Goal: Information Seeking & Learning: Learn about a topic

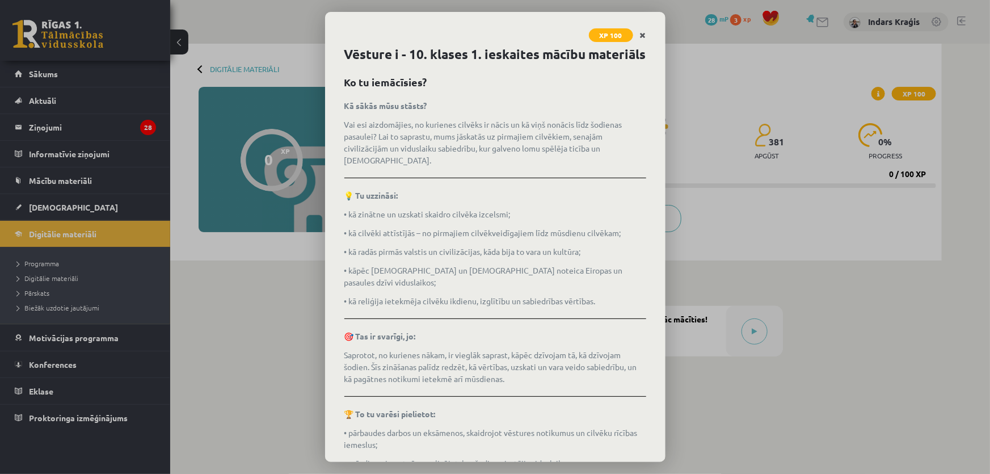
click at [641, 32] on icon "Close" at bounding box center [643, 36] width 6 height 8
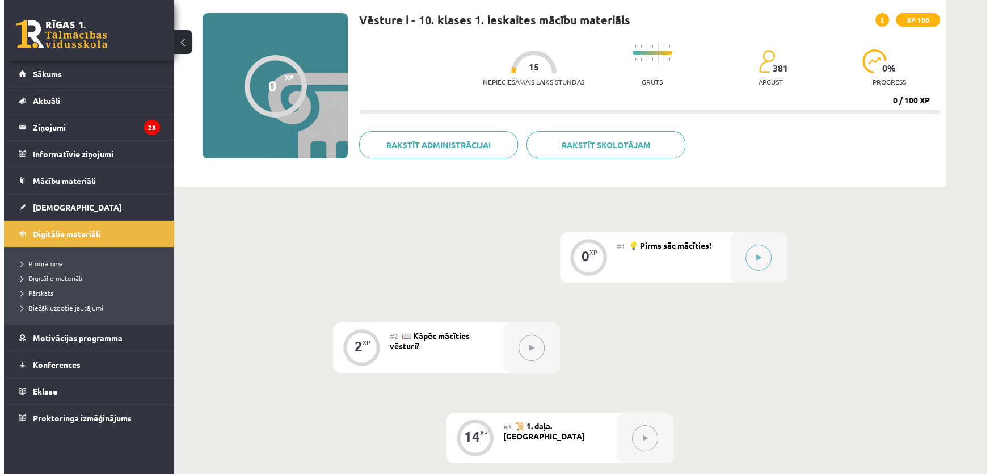
scroll to position [71, 0]
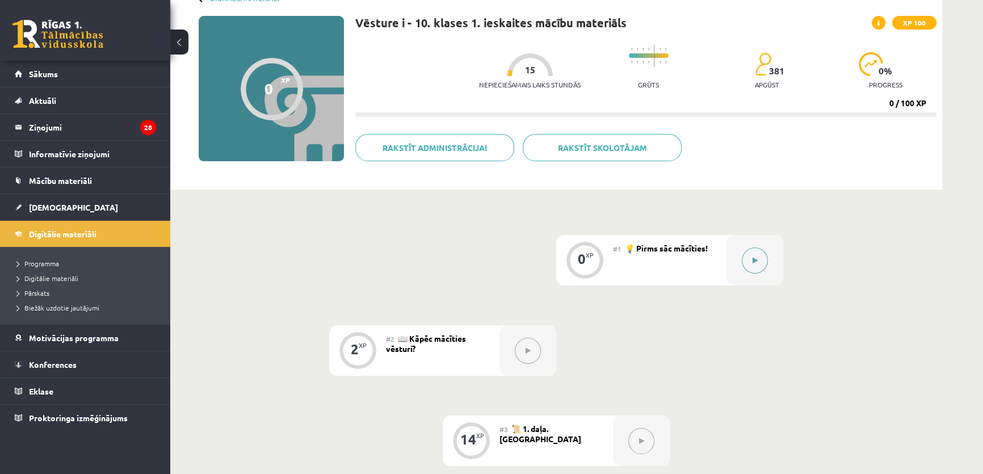
click at [753, 255] on button at bounding box center [755, 260] width 26 height 26
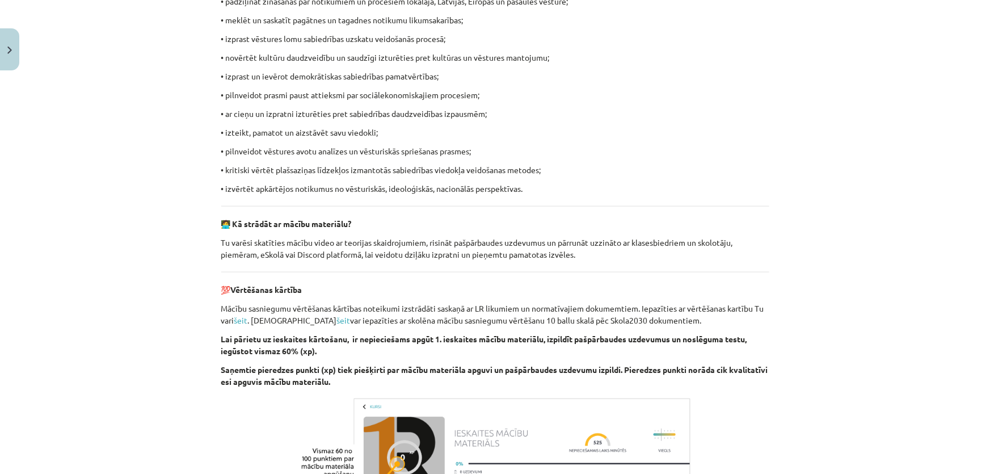
scroll to position [766, 0]
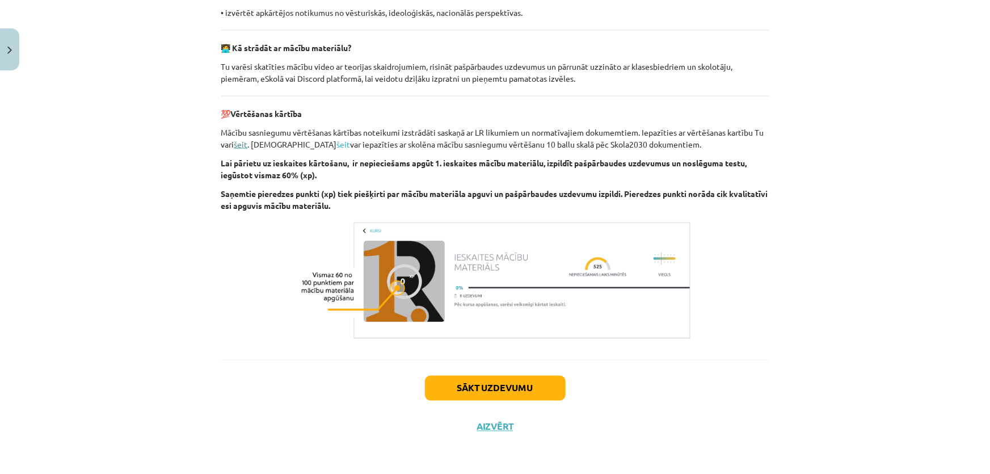
click at [238, 146] on link "šeit" at bounding box center [241, 144] width 14 height 10
click at [337, 142] on link "šeit" at bounding box center [344, 144] width 14 height 10
click at [508, 388] on button "Sākt uzdevumu" at bounding box center [495, 388] width 141 height 25
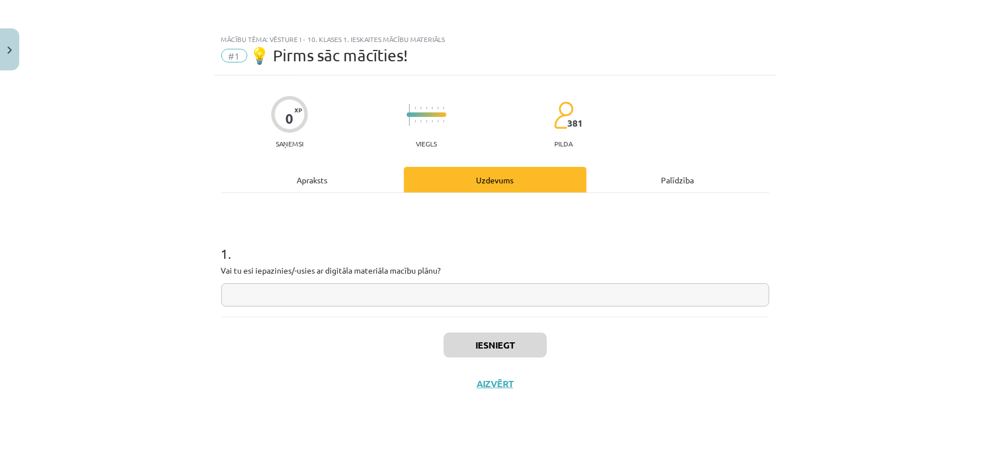
scroll to position [0, 0]
click at [343, 293] on input "text" at bounding box center [495, 294] width 548 height 23
type input "*"
click at [477, 348] on button "Iesniegt" at bounding box center [495, 345] width 103 height 25
click at [512, 396] on button "Nākamā nodarbība" at bounding box center [495, 391] width 111 height 26
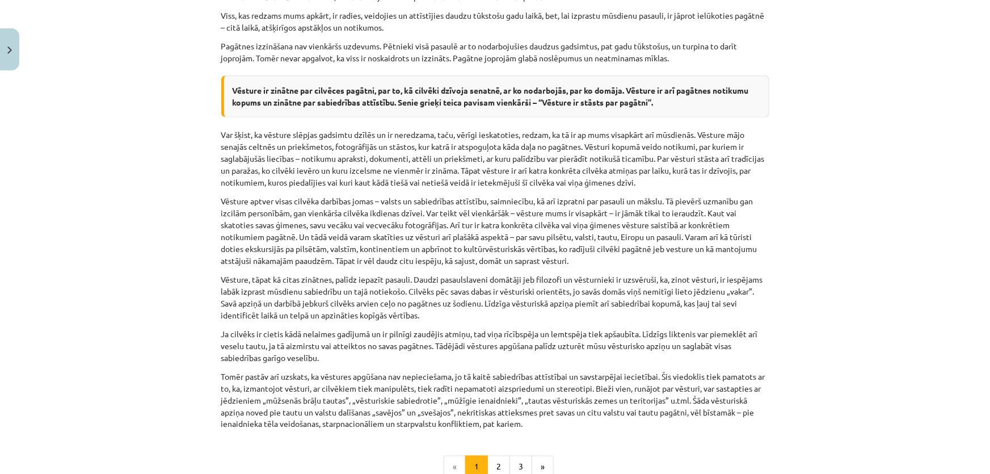
scroll to position [800, 0]
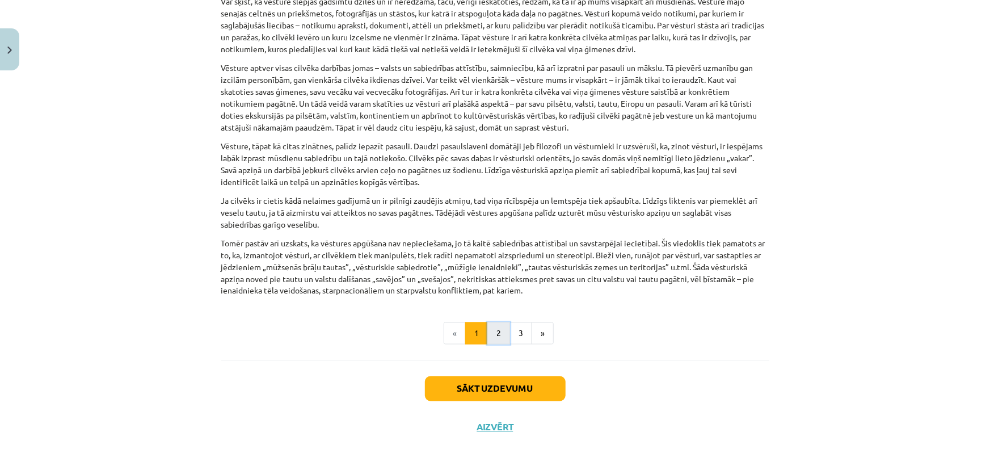
click at [499, 335] on button "2" at bounding box center [498, 333] width 23 height 23
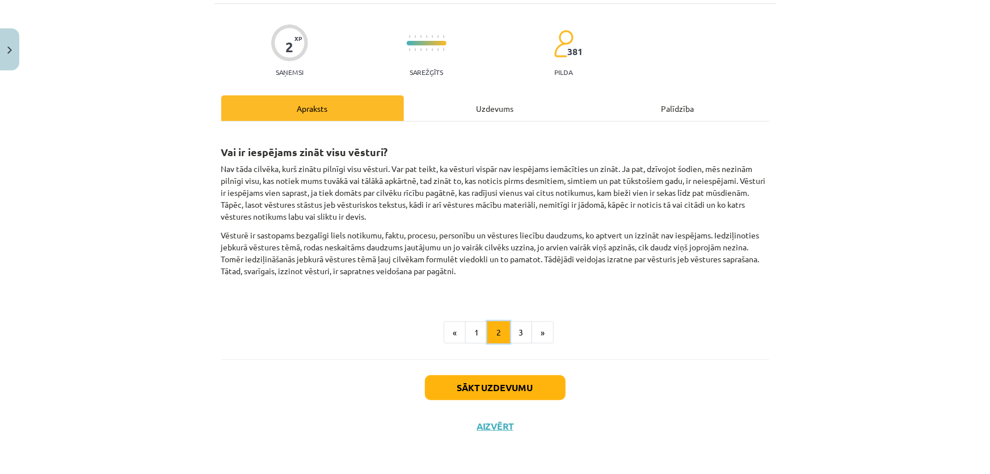
scroll to position [71, 0]
click at [514, 334] on button "3" at bounding box center [521, 333] width 23 height 23
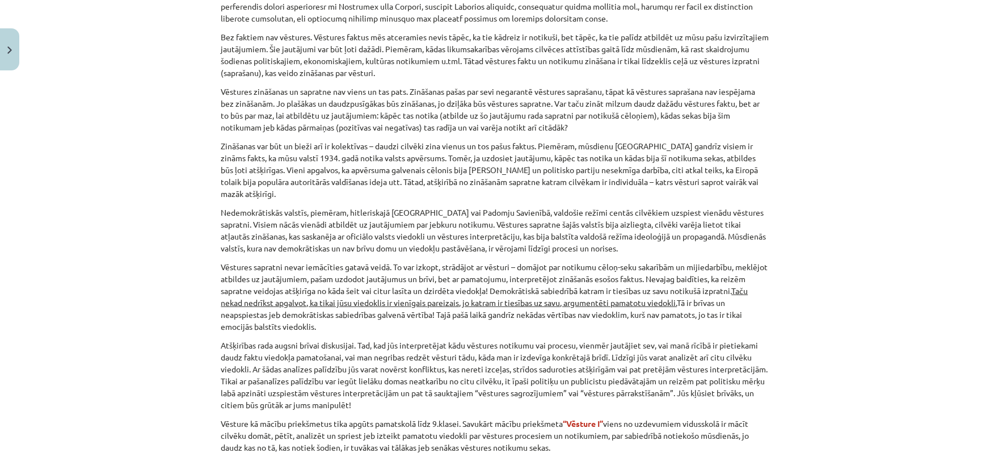
scroll to position [451, 0]
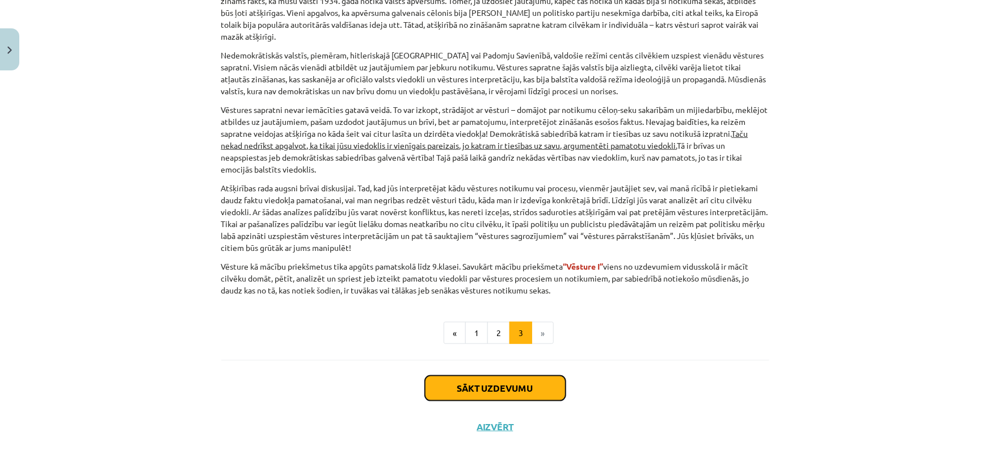
click at [520, 392] on button "Sākt uzdevumu" at bounding box center [495, 388] width 141 height 25
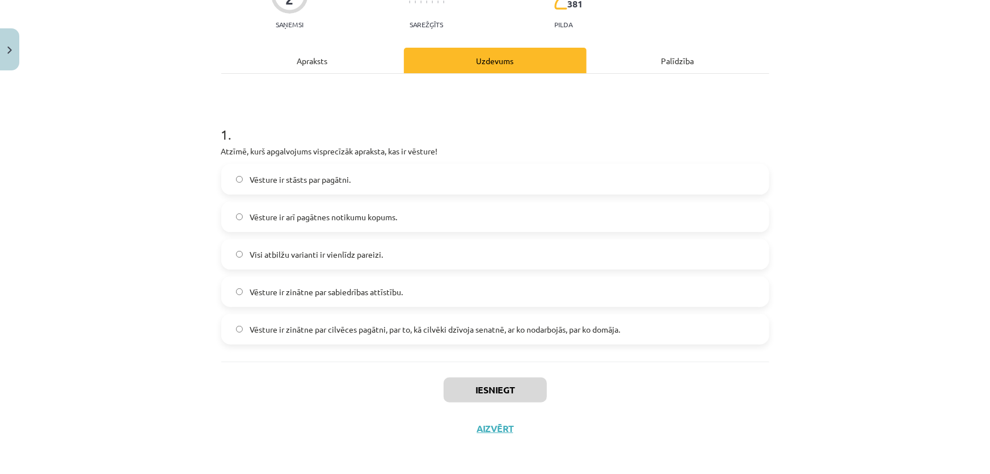
scroll to position [120, 0]
click at [419, 314] on label "Vēsture ir zinātne par cilvēces pagātni, par to, kā cilvēki dzīvoja senatnē, ar…" at bounding box center [495, 328] width 546 height 28
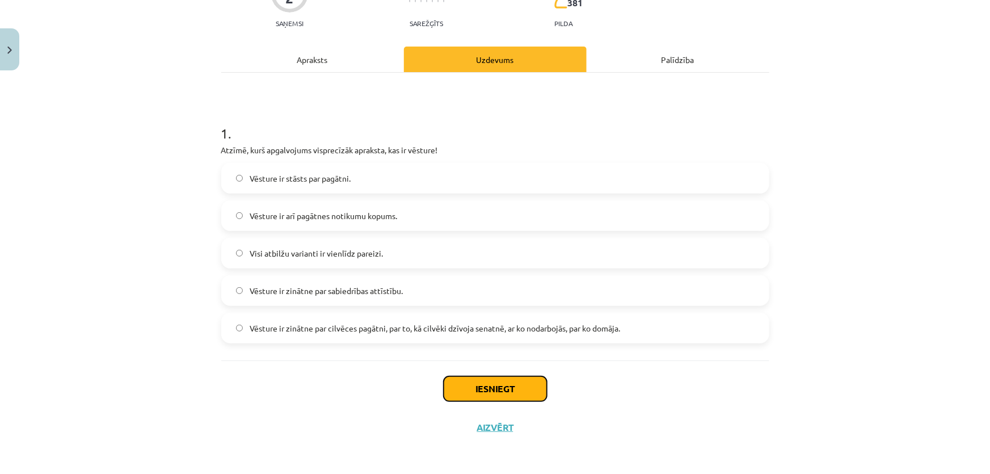
click at [515, 385] on button "Iesniegt" at bounding box center [495, 388] width 103 height 25
click at [504, 392] on button "Iesniegt" at bounding box center [495, 388] width 103 height 25
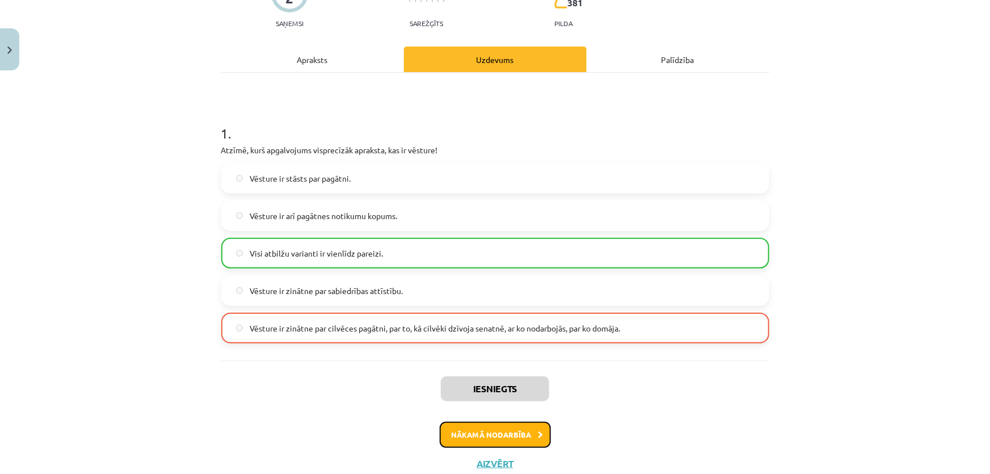
click at [494, 438] on button "Nākamā nodarbība" at bounding box center [495, 435] width 111 height 26
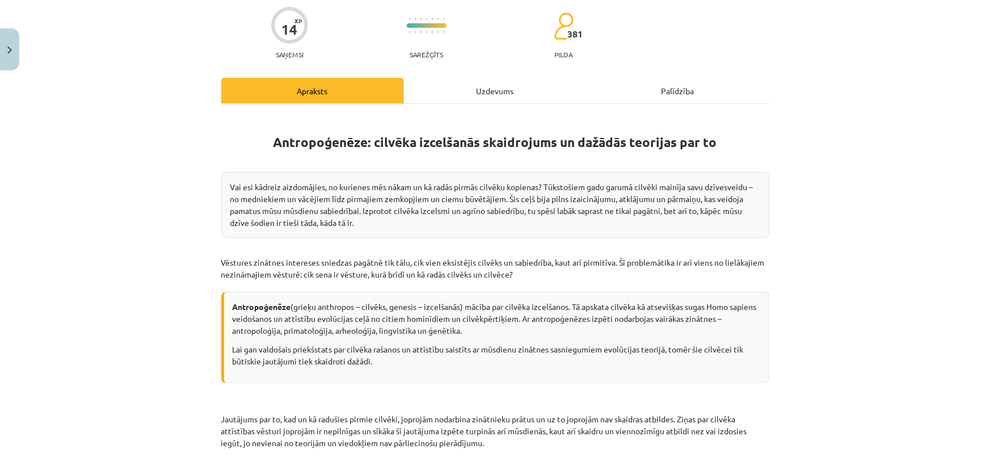
scroll to position [183, 0]
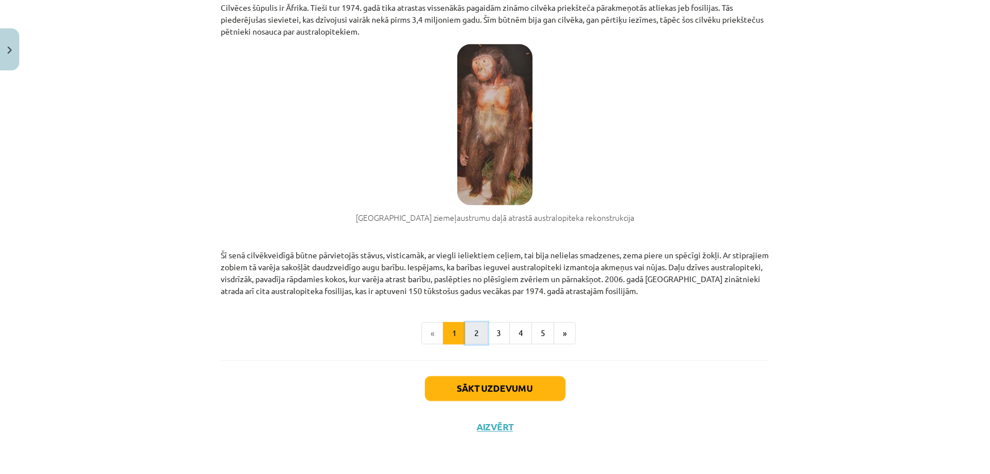
click at [468, 336] on button "2" at bounding box center [476, 333] width 23 height 23
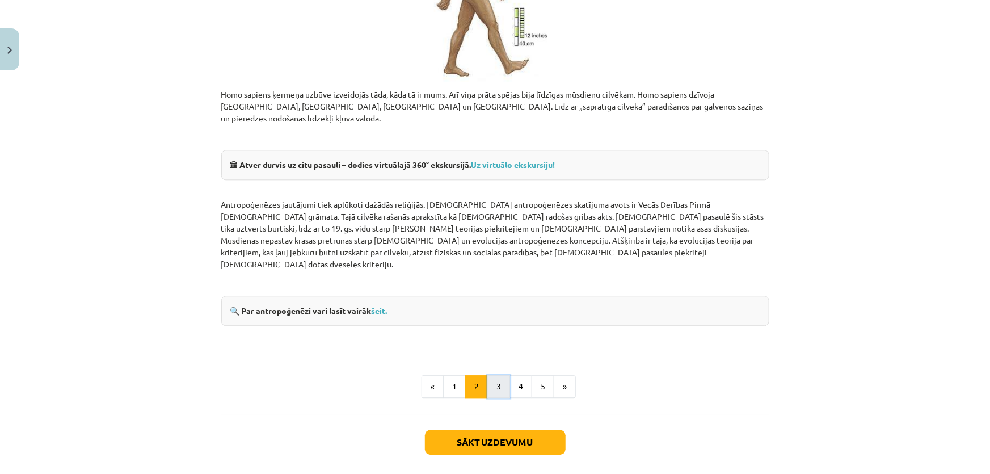
click at [495, 375] on button "3" at bounding box center [498, 386] width 23 height 23
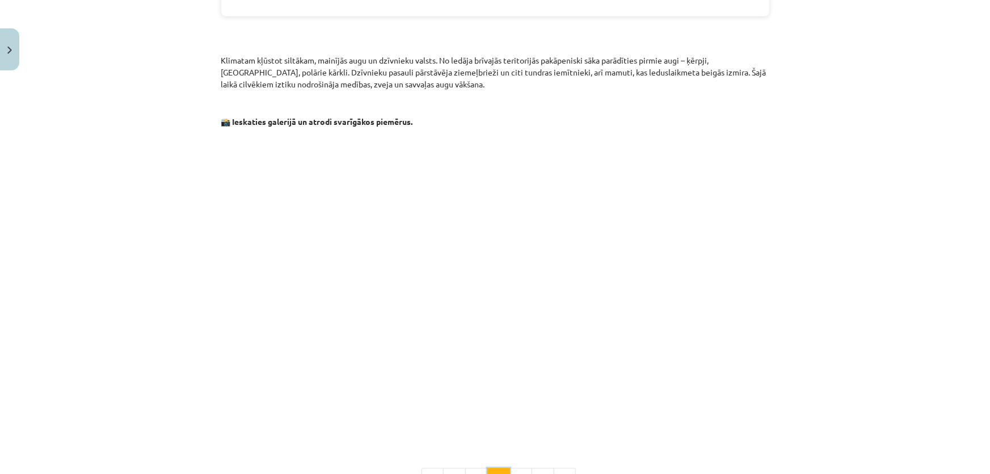
scroll to position [928, 0]
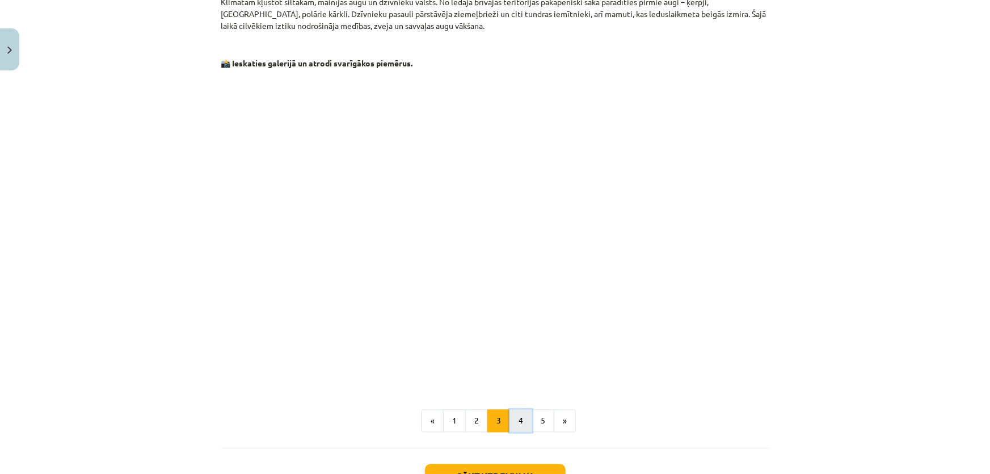
click at [518, 410] on button "4" at bounding box center [521, 421] width 23 height 23
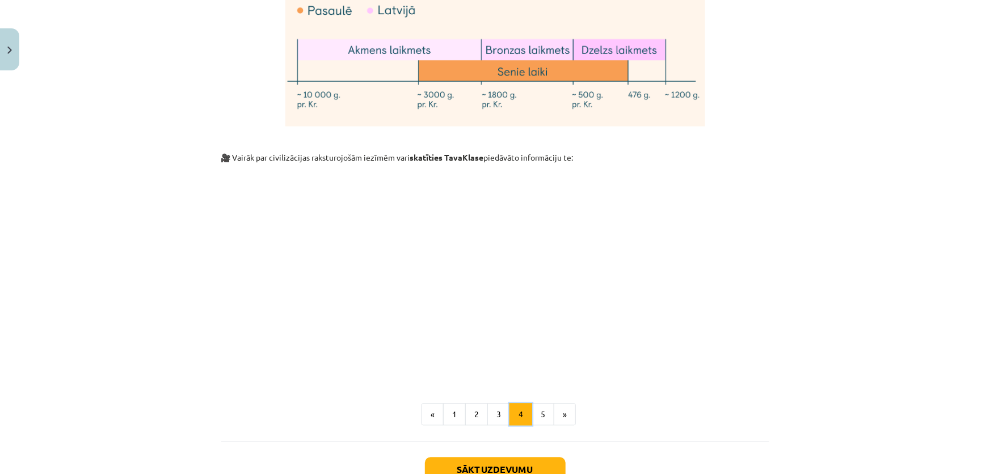
scroll to position [3284, 0]
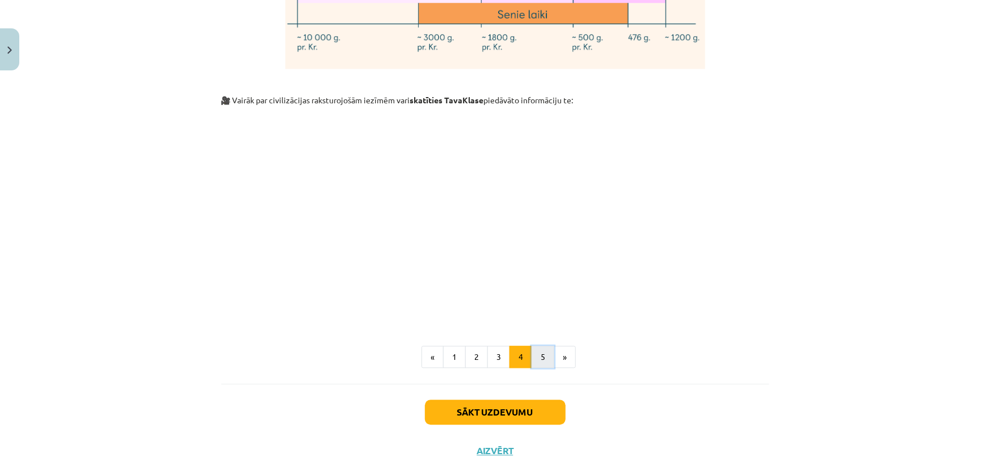
click at [537, 346] on button "5" at bounding box center [543, 357] width 23 height 23
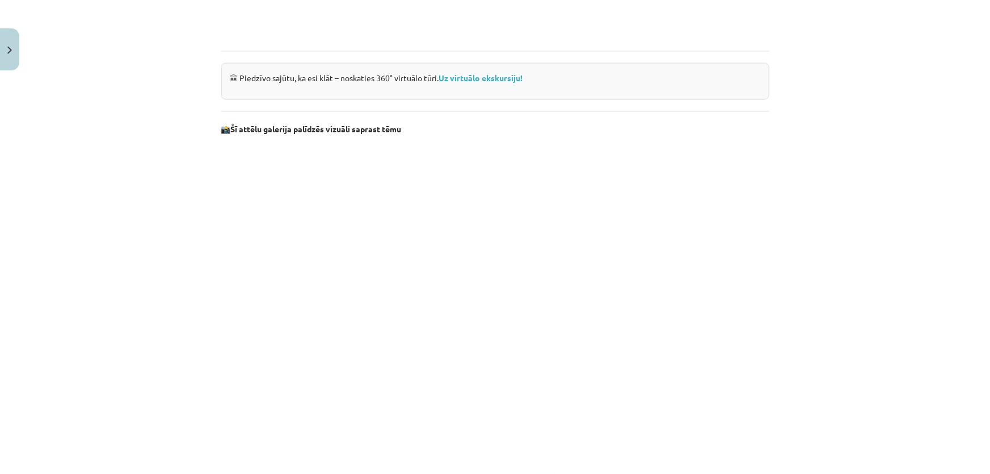
scroll to position [1073, 0]
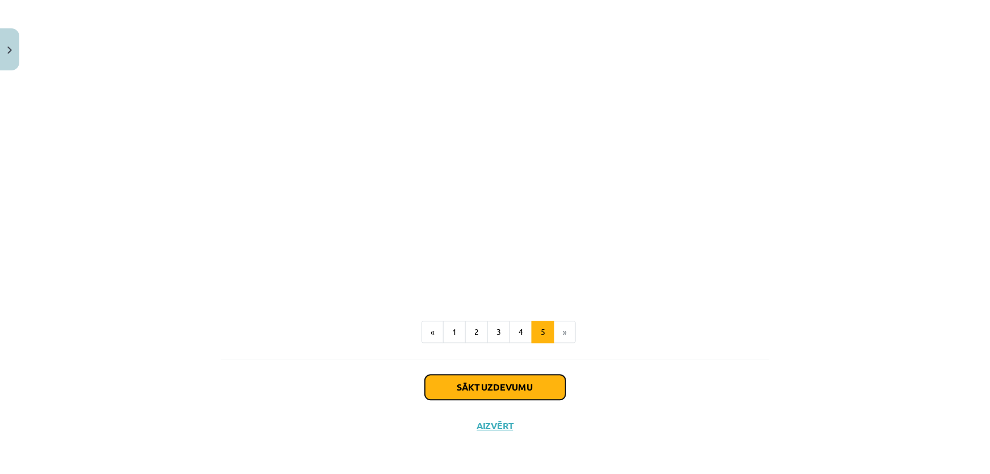
click at [524, 392] on button "Sākt uzdevumu" at bounding box center [495, 387] width 141 height 25
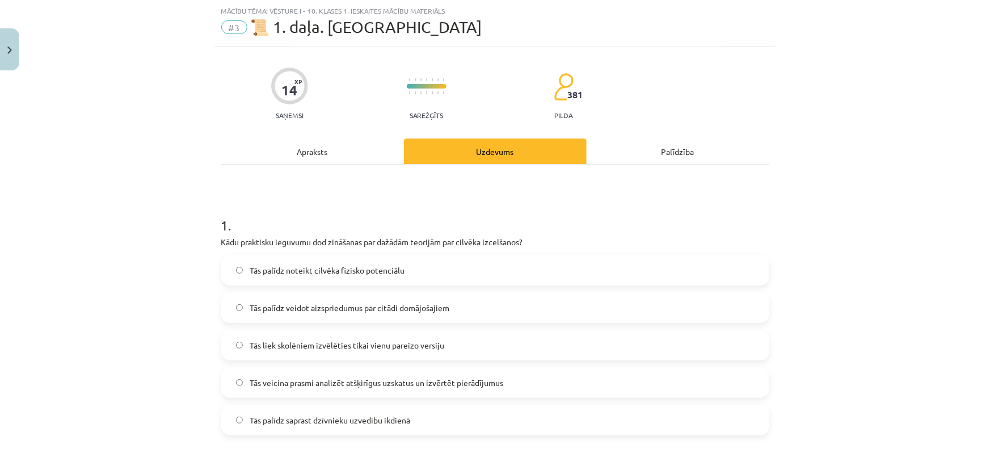
click at [354, 296] on label "Tās palīdz veidot aizspriedumus par citādi domājošajiem" at bounding box center [495, 307] width 546 height 28
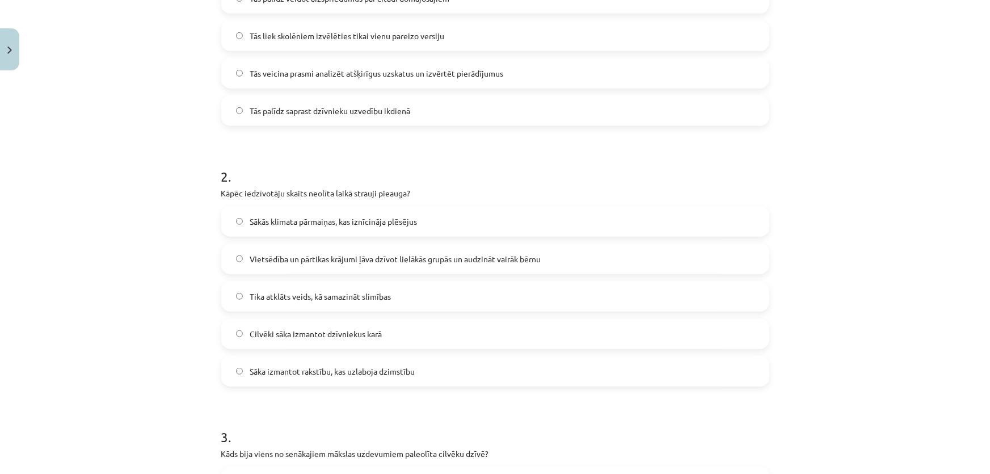
click at [347, 329] on span "Cilvēki sāka izmantot dzīvniekus karā" at bounding box center [316, 334] width 132 height 12
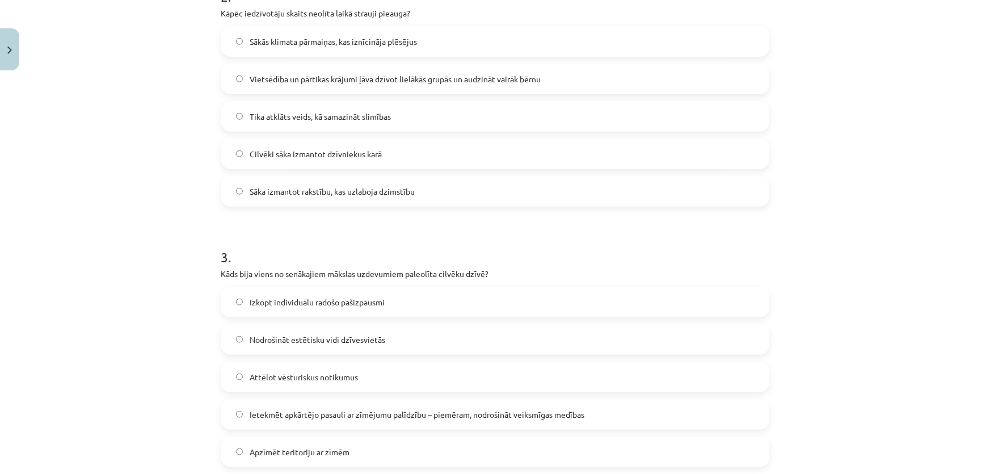
scroll to position [647, 0]
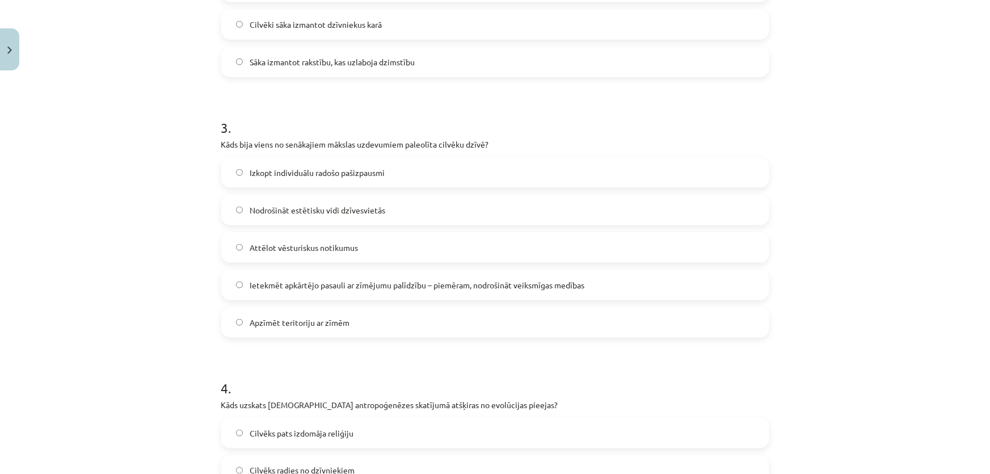
click at [347, 301] on div "Izkopt individuālu radošo pašizpausmi Nodrošināt estētisku vidi dzīvesvietās At…" at bounding box center [495, 247] width 548 height 180
click at [349, 288] on span "Ietekmēt apkārtējo pasauli ar zīmējumu palīdzību – piemēram, nodrošināt veiksmī…" at bounding box center [417, 285] width 335 height 12
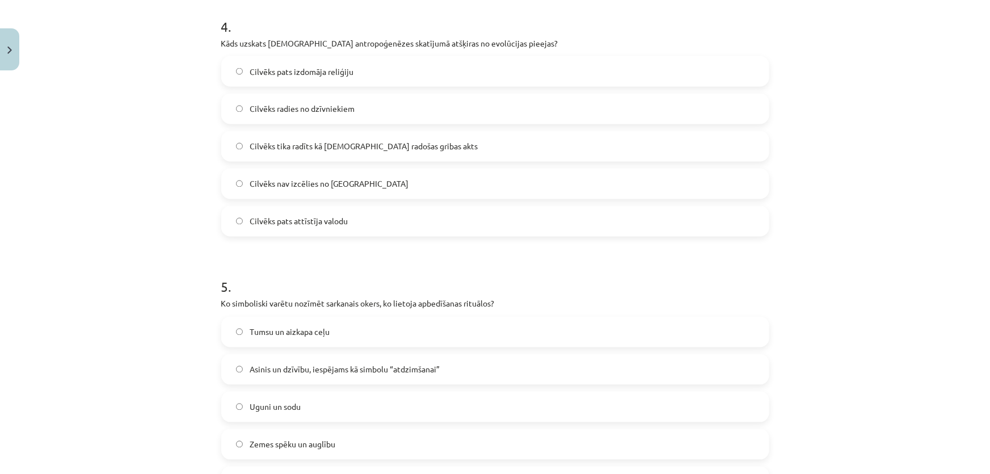
click at [312, 219] on span "Cilvēks pats attīstīja valodu" at bounding box center [299, 222] width 98 height 12
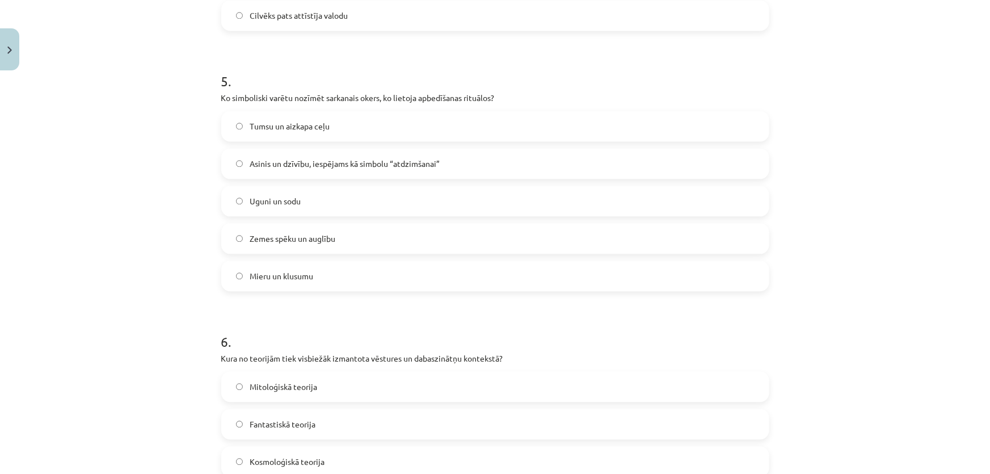
click at [307, 250] on label "Zemes spēku un auglību" at bounding box center [495, 238] width 546 height 28
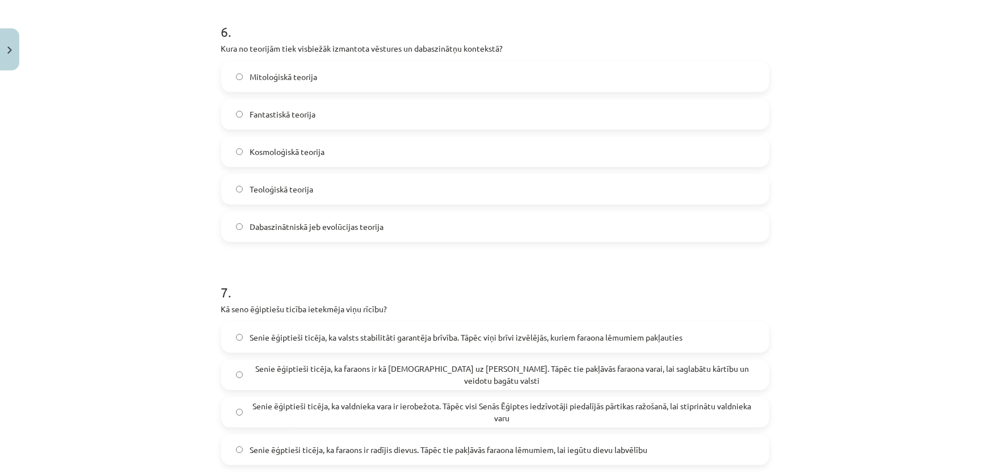
click at [293, 216] on label "Dabaszinātniskā jeb evolūcijas teorija" at bounding box center [495, 226] width 546 height 28
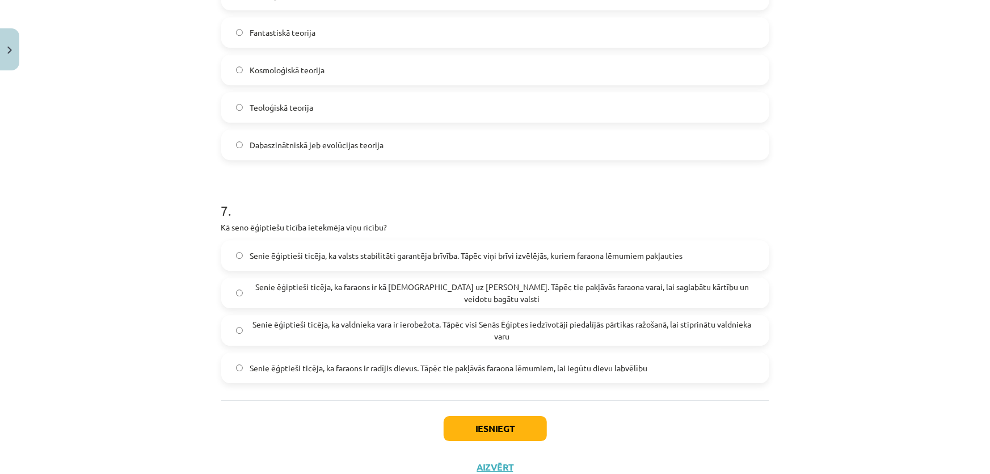
scroll to position [1646, 0]
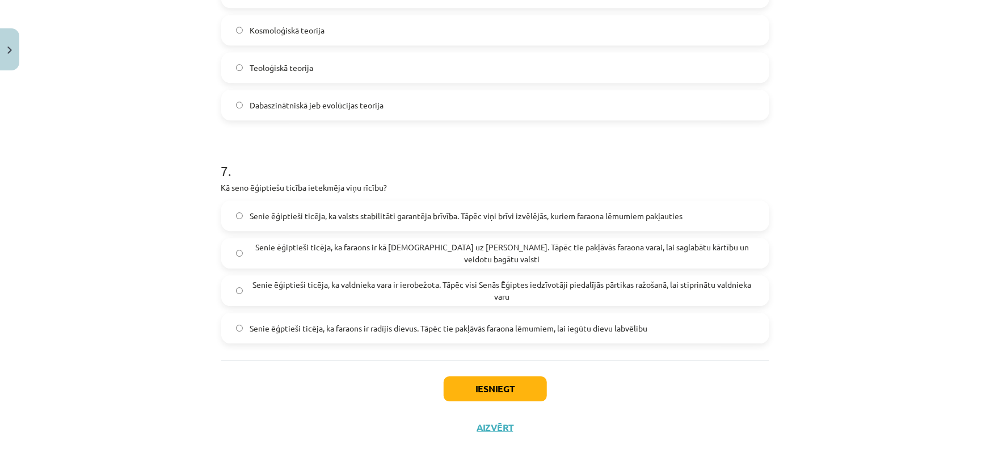
click at [313, 247] on span "Senie ēģiptieši ticēja, ka faraons ir kā [DEMOGRAPHIC_DATA] uz [PERSON_NAME]. T…" at bounding box center [502, 253] width 505 height 24
click at [498, 382] on button "Iesniegt" at bounding box center [495, 388] width 103 height 25
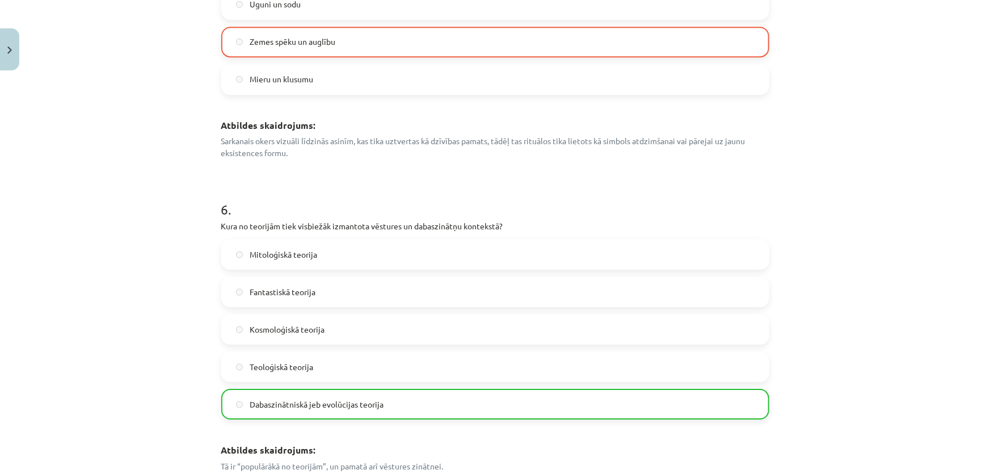
scroll to position [1945, 0]
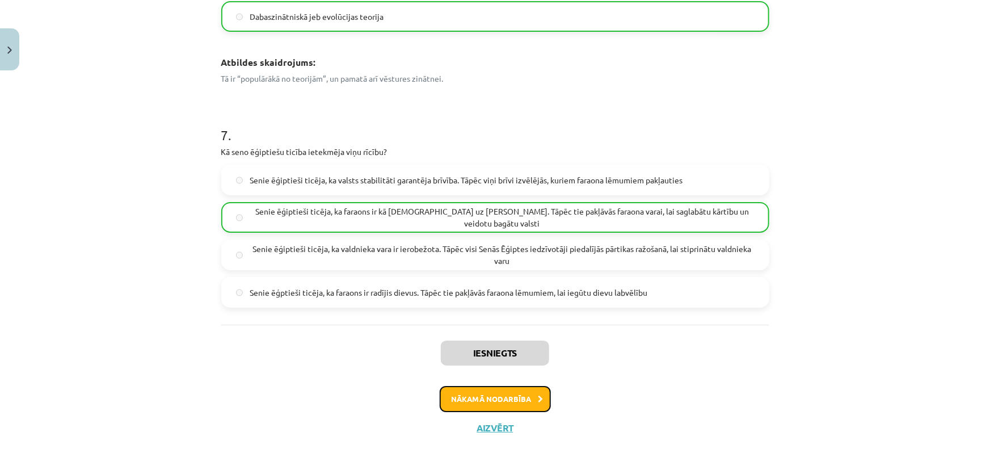
click at [501, 398] on button "Nākamā nodarbība" at bounding box center [495, 399] width 111 height 26
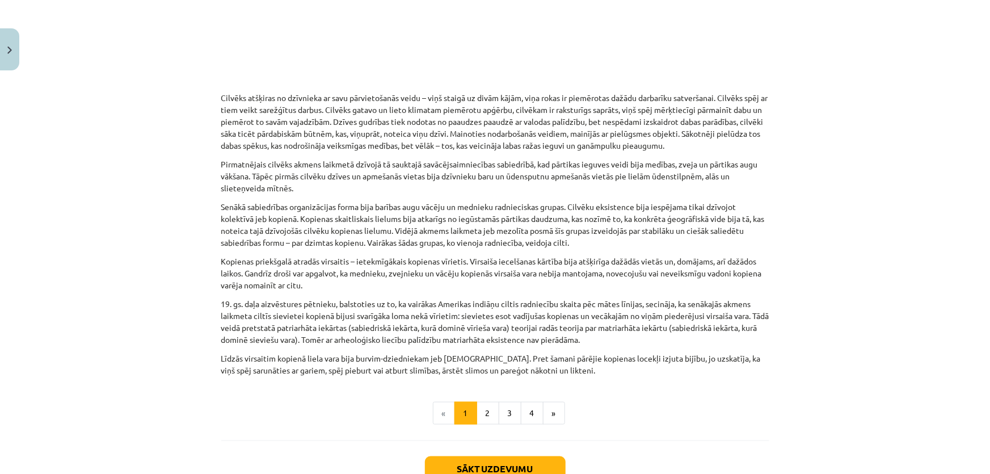
scroll to position [511, 0]
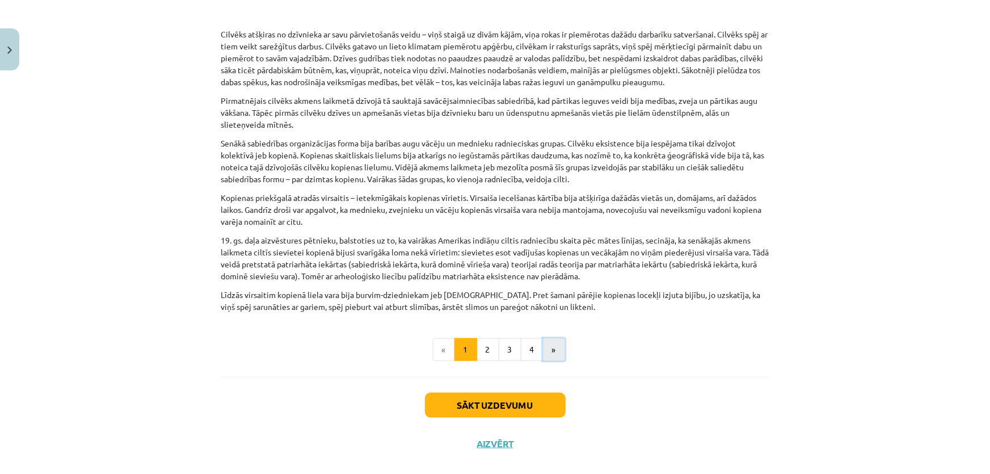
click at [553, 338] on button "»" at bounding box center [554, 349] width 22 height 23
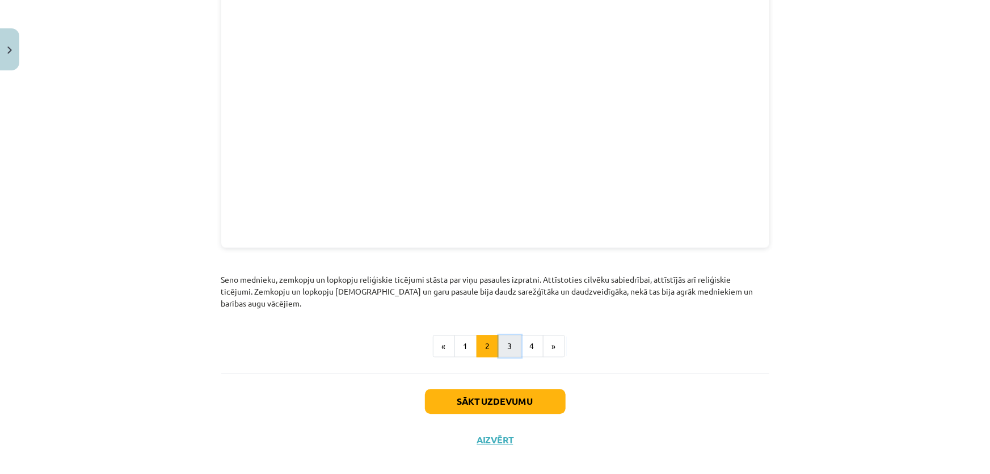
click at [507, 336] on button "3" at bounding box center [510, 346] width 23 height 23
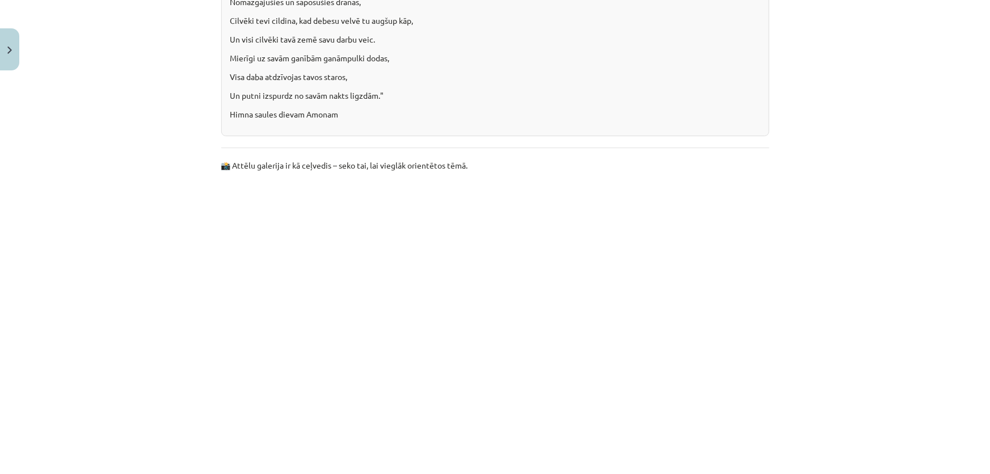
scroll to position [2571, 0]
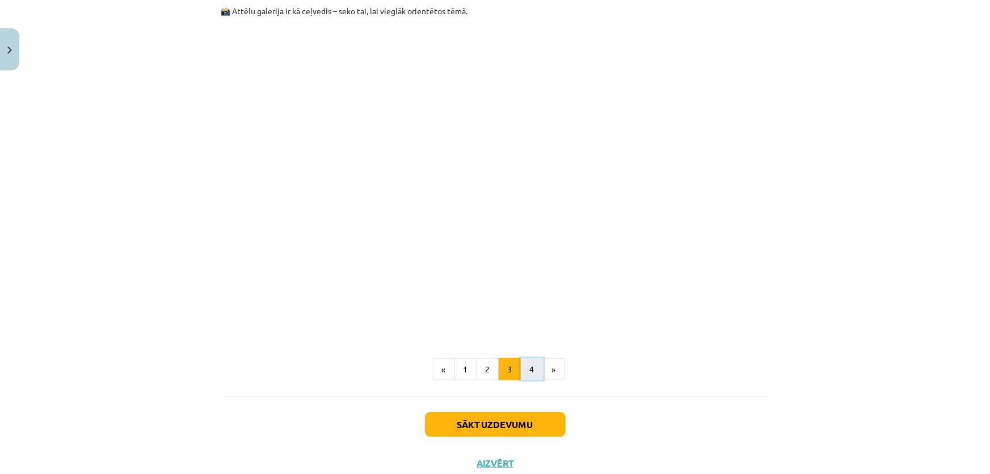
click at [527, 358] on button "4" at bounding box center [532, 369] width 23 height 23
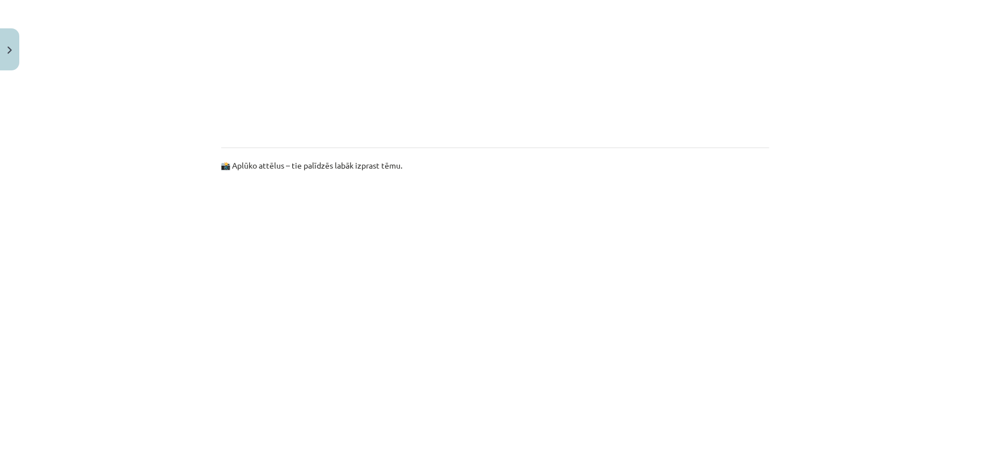
scroll to position [751, 0]
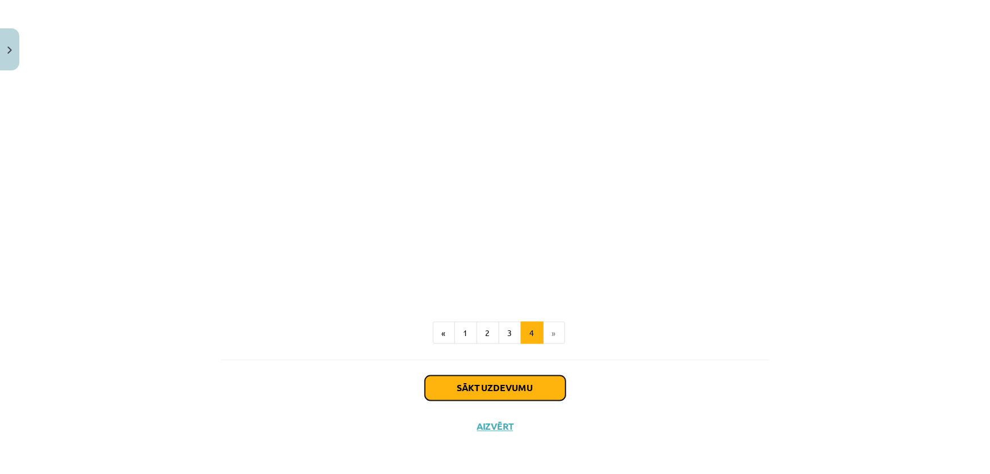
click at [498, 393] on button "Sākt uzdevumu" at bounding box center [495, 388] width 141 height 25
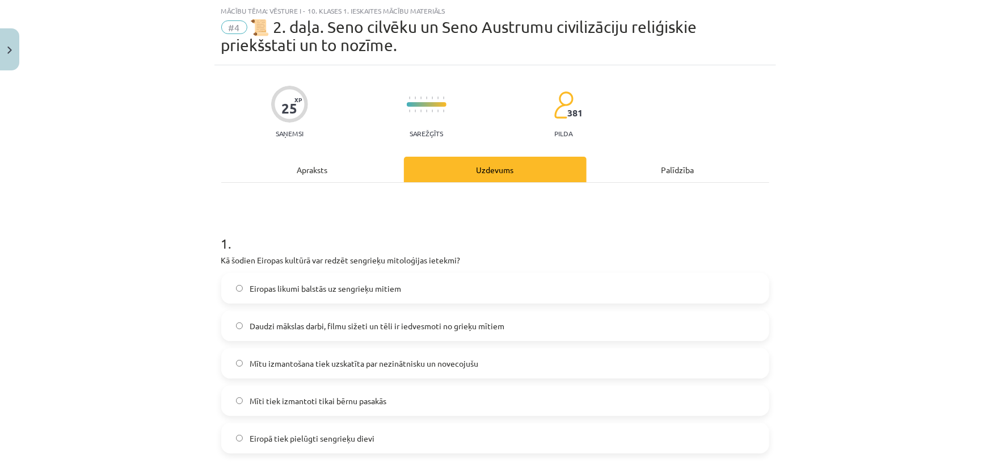
click at [321, 299] on label "Eiropas likumi balstās uz sengrieķu mitiem" at bounding box center [495, 288] width 546 height 28
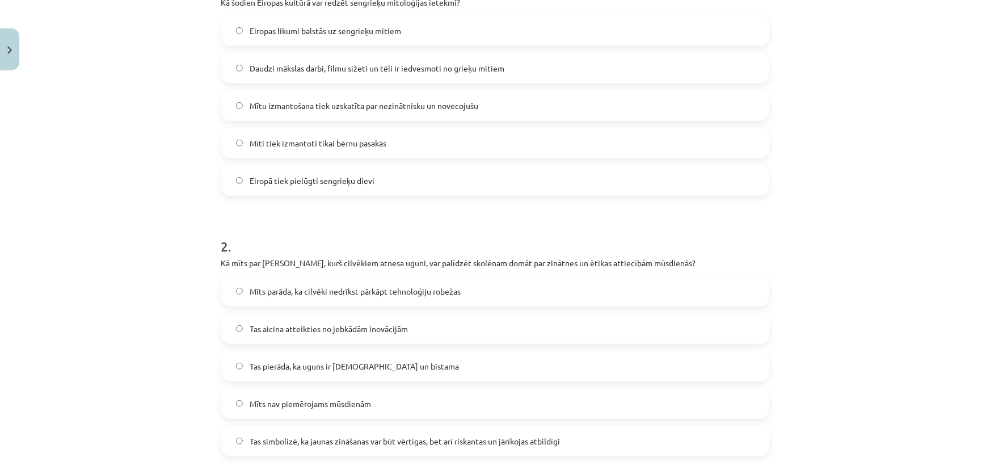
click at [330, 331] on span "Tas aicina atteikties no jebkādām inovācijām" at bounding box center [329, 329] width 158 height 12
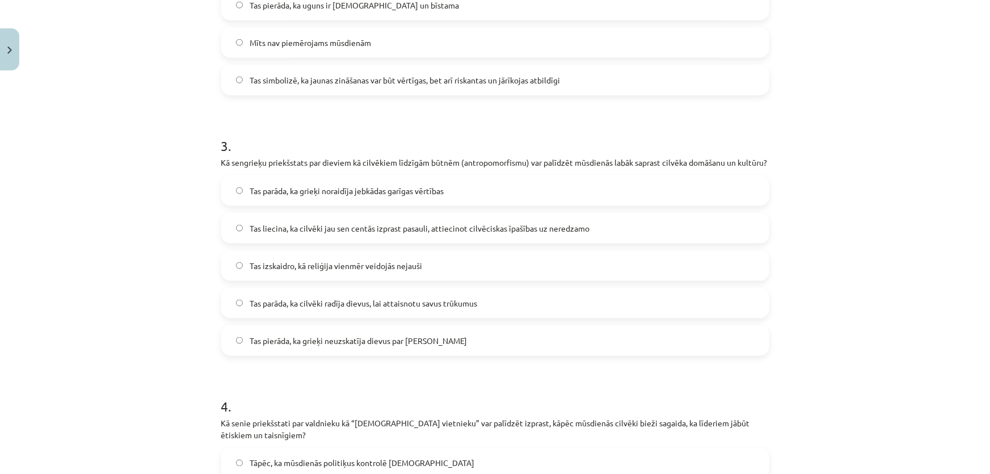
click at [333, 330] on div "Tas parāda, ka grieķi noraidīja jebkādas garīgas vērtības Tas liecina, ka cilvē…" at bounding box center [495, 265] width 548 height 180
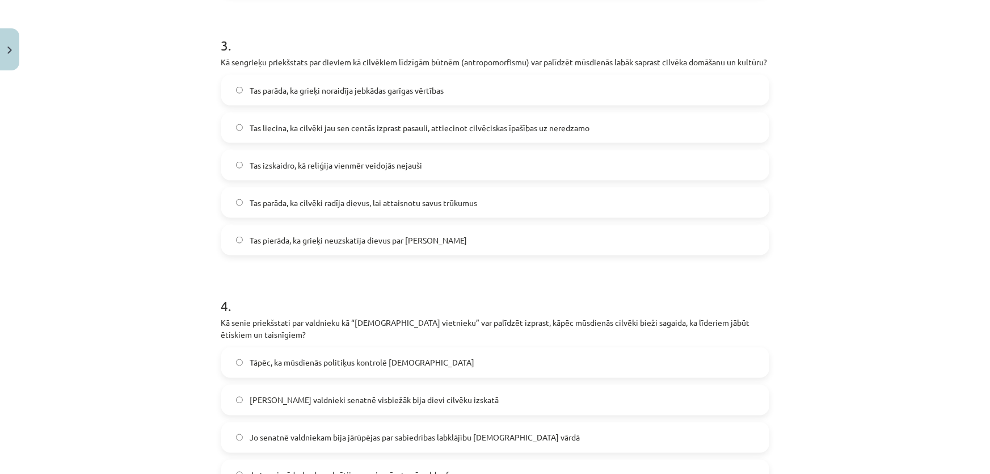
scroll to position [905, 0]
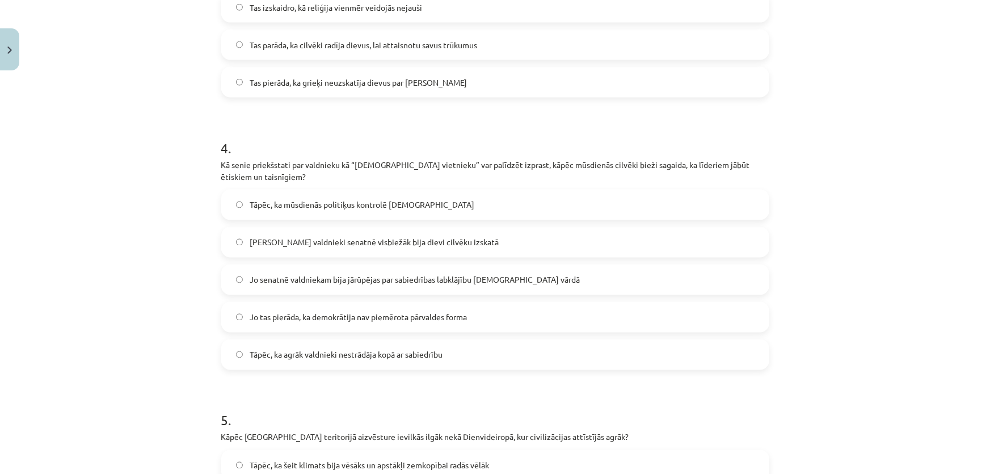
click at [317, 89] on span "Tas pierāda, ka grieķi neuzskatīja dievus par [PERSON_NAME]" at bounding box center [358, 83] width 217 height 12
click at [345, 249] on span "[PERSON_NAME] valdnieki senatnē visbiežāk bija dievi cilvēku izskatā" at bounding box center [374, 243] width 249 height 12
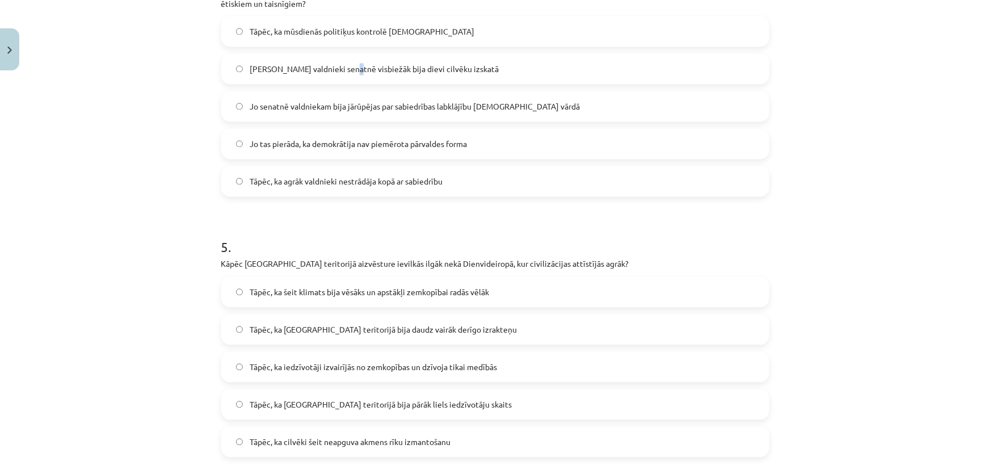
scroll to position [1112, 0]
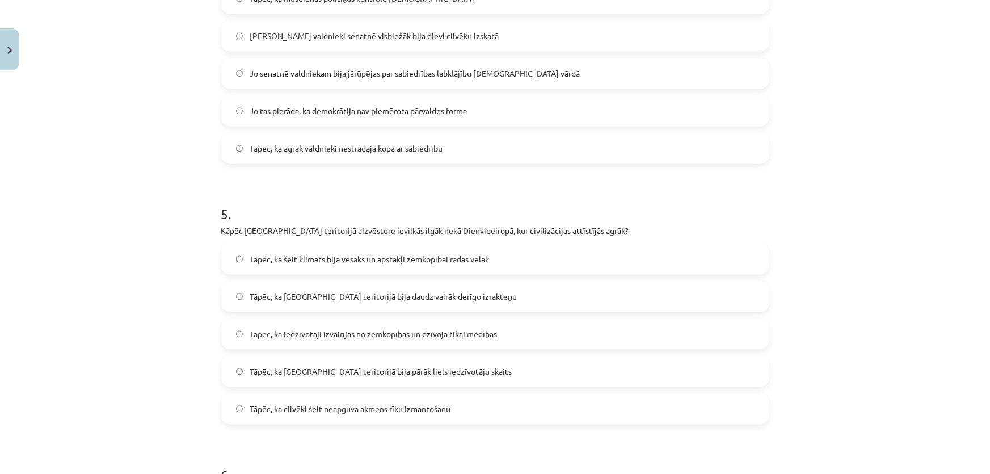
click at [317, 152] on label "Tāpēc, ka agrāk valdnieki nestrādāja kopā ar sabiedrību" at bounding box center [495, 148] width 546 height 28
click at [319, 323] on div "Tāpēc, ka šeit klimats bija vēsāks un apstākļi zemkopībai radās vēlāk Tāpēc, ka…" at bounding box center [495, 333] width 548 height 180
click at [323, 302] on span "Tāpēc, ka [GEOGRAPHIC_DATA] teritorijā bija daudz vairāk derīgo izrakteņu" at bounding box center [383, 297] width 267 height 12
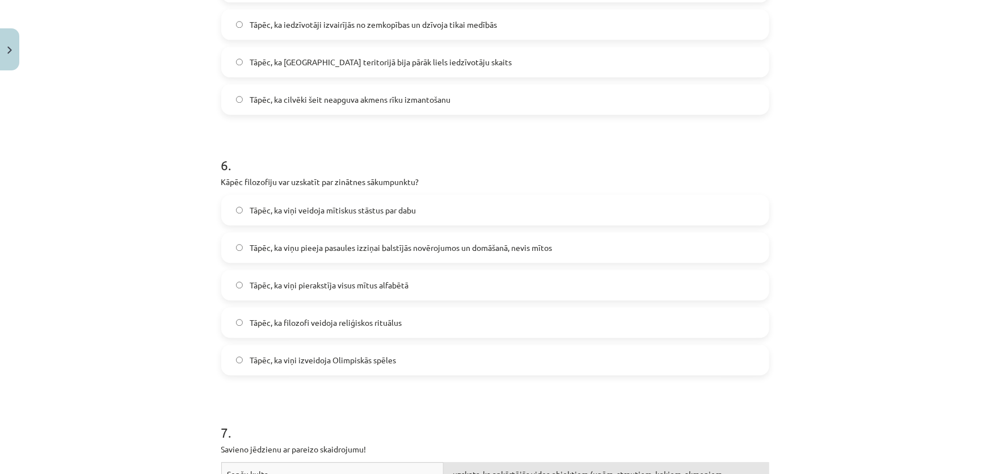
click at [323, 275] on div "Tāpēc, ka viņi veidoja mītiskus stāstus par dabu Tāpēc, ka viņu pieeja pasaules…" at bounding box center [495, 285] width 548 height 180
click at [323, 254] on span "Tāpēc, ka viņu pieeja pasaules izziņai balstījās novērojumos un domāšanā, nevis…" at bounding box center [401, 248] width 302 height 12
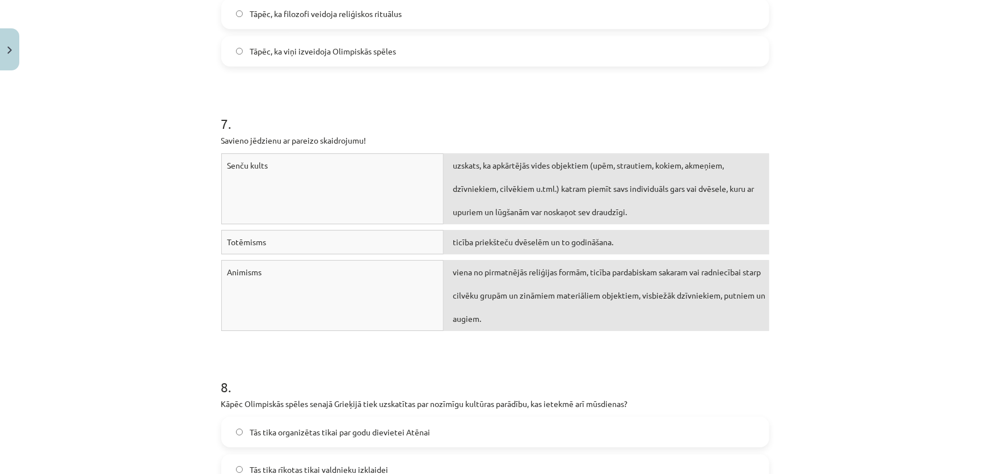
scroll to position [1834, 0]
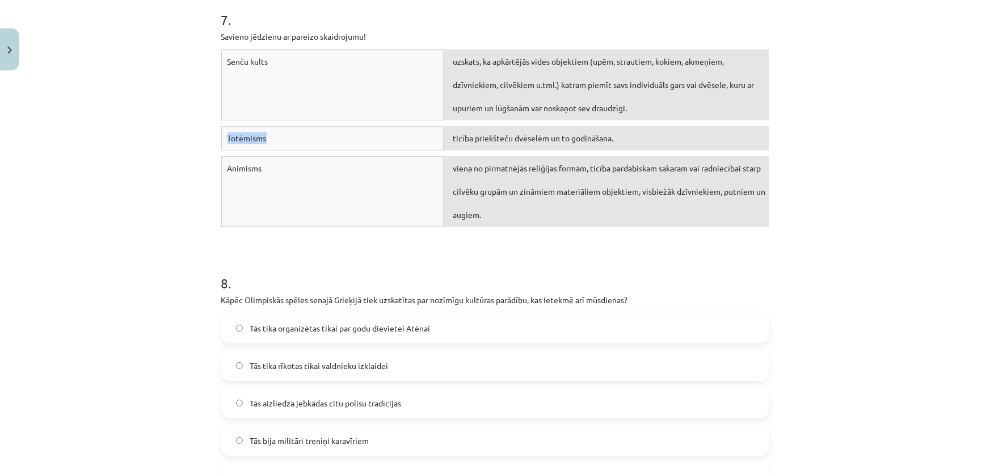
drag, startPoint x: 368, startPoint y: 127, endPoint x: 373, endPoint y: 93, distance: 35.0
click at [373, 93] on div "Senču kults uzskats, ka apkārtējās vides objektiem (upēm, strautiem, kokiem, ak…" at bounding box center [495, 140] width 548 height 183
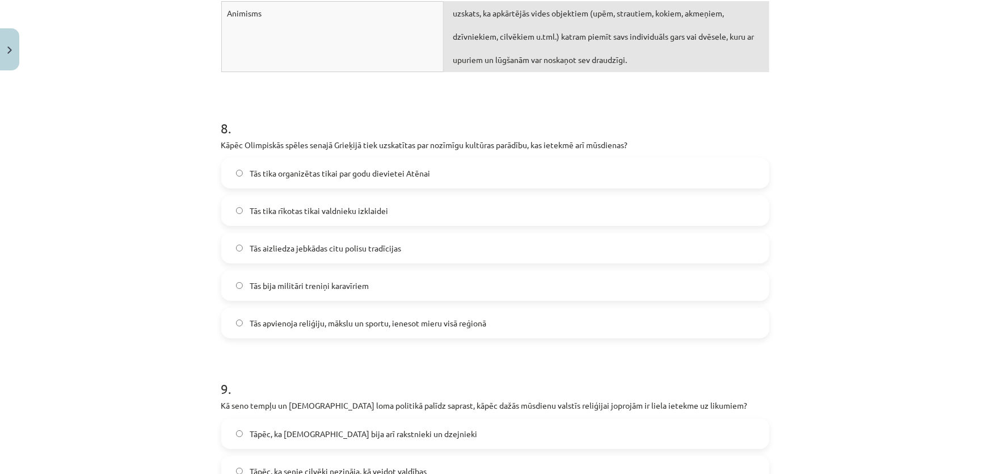
click at [335, 289] on label "Tās bija militāri treniņi karavīriem" at bounding box center [495, 285] width 546 height 28
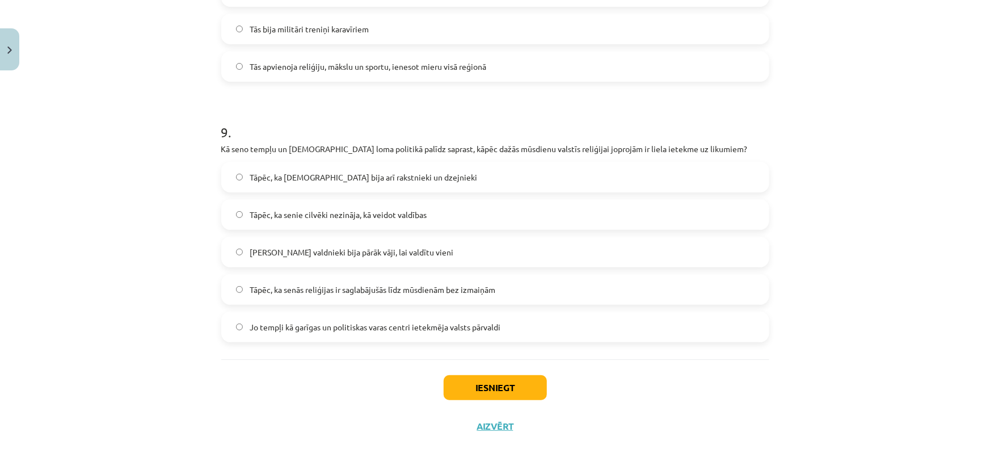
scroll to position [2247, 0]
click at [350, 266] on label "[PERSON_NAME] valdnieki bija pārāk vāji, lai valdītu vieni" at bounding box center [495, 252] width 546 height 28
click at [481, 383] on div "Iesniegt Aizvērt" at bounding box center [495, 398] width 548 height 79
click at [490, 397] on button "Iesniegt" at bounding box center [495, 387] width 103 height 25
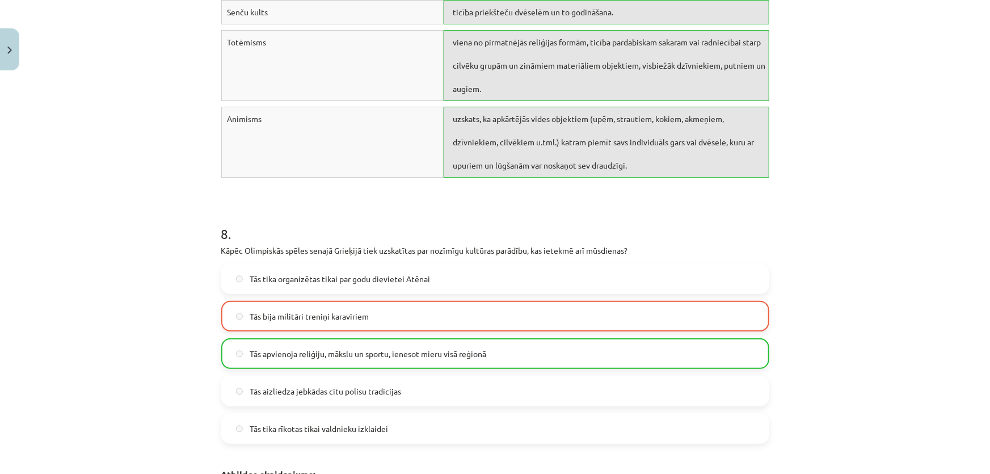
scroll to position [2536, 0]
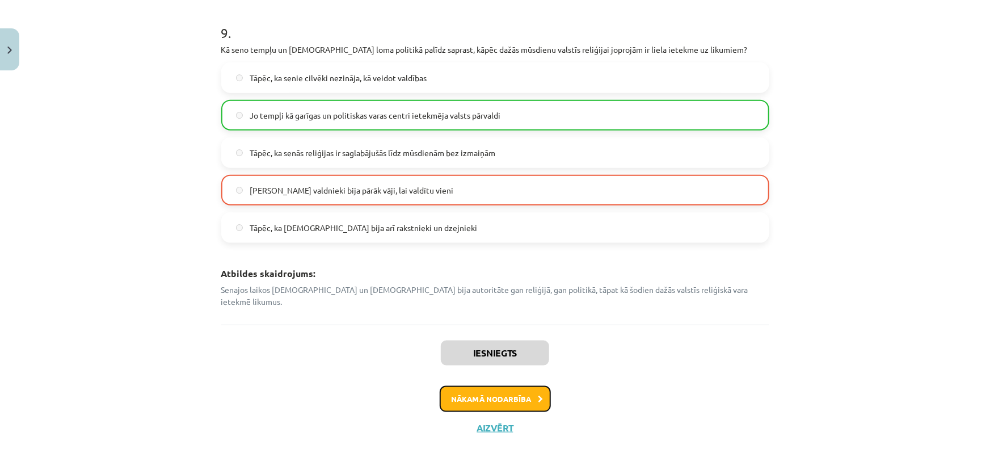
click at [500, 393] on button "Nākamā nodarbība" at bounding box center [495, 399] width 111 height 26
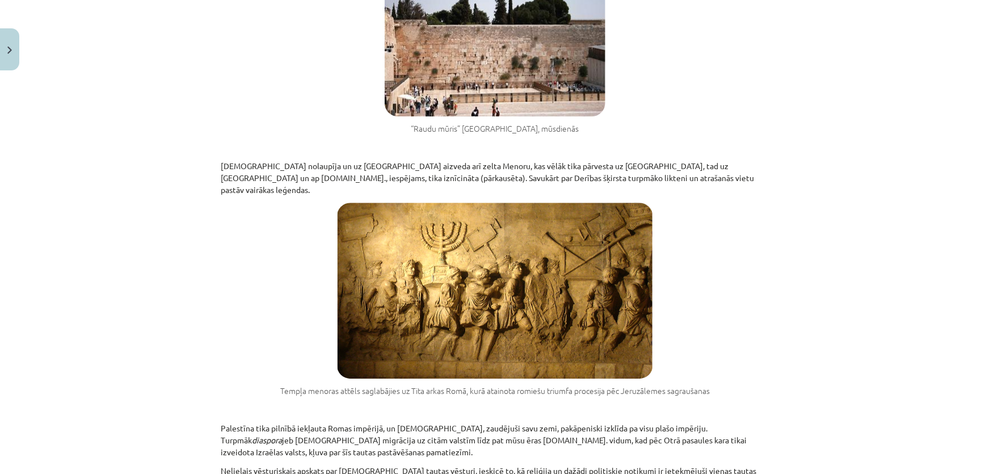
scroll to position [1690, 0]
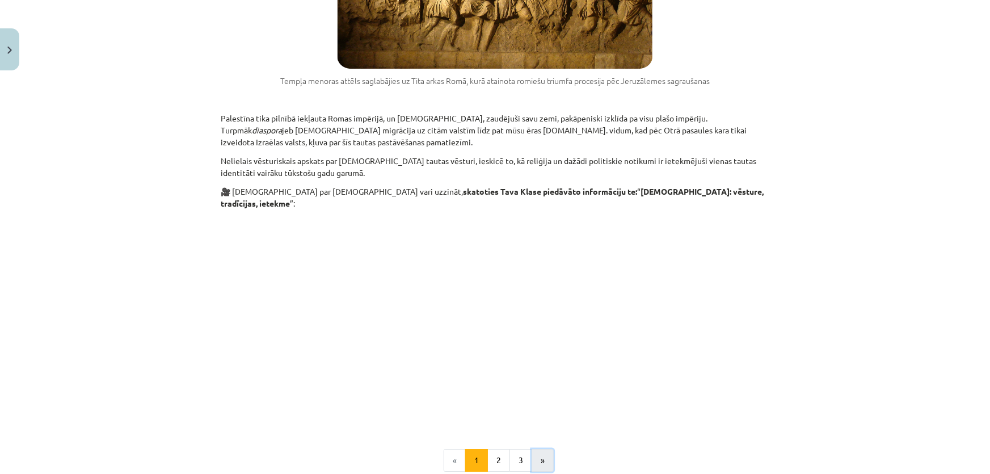
click at [540, 449] on button "»" at bounding box center [543, 460] width 22 height 23
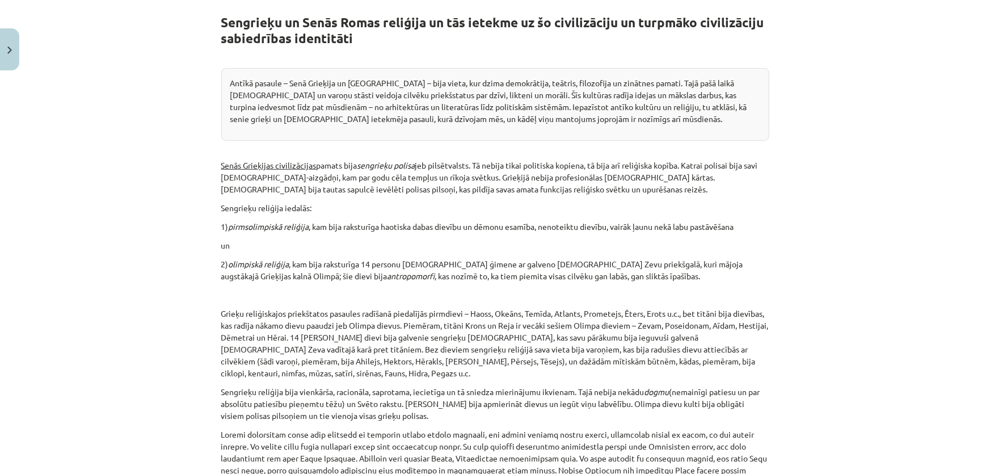
scroll to position [221, 0]
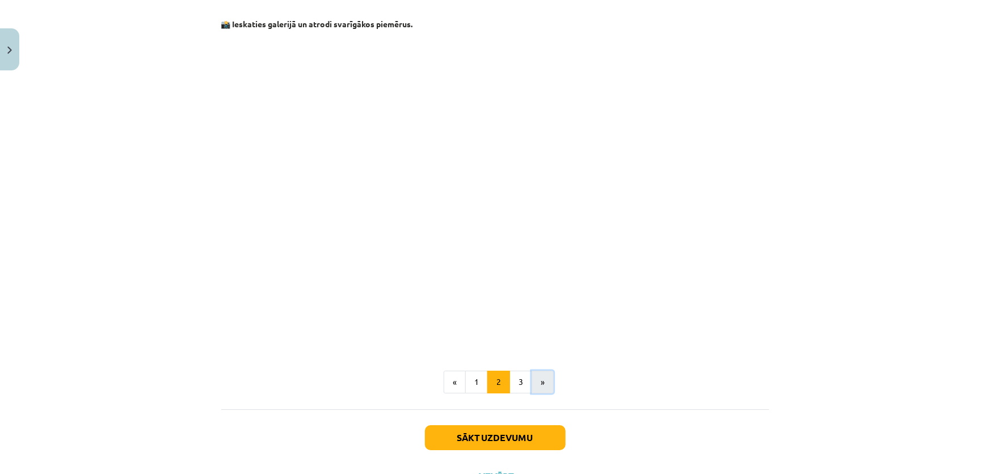
click at [536, 371] on button "»" at bounding box center [543, 382] width 22 height 23
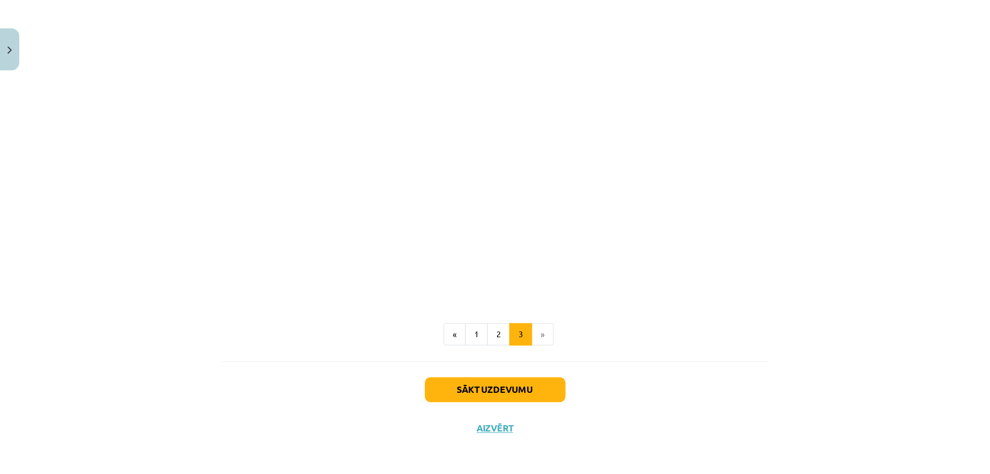
scroll to position [846, 0]
click at [529, 389] on button "Sākt uzdevumu" at bounding box center [495, 387] width 141 height 25
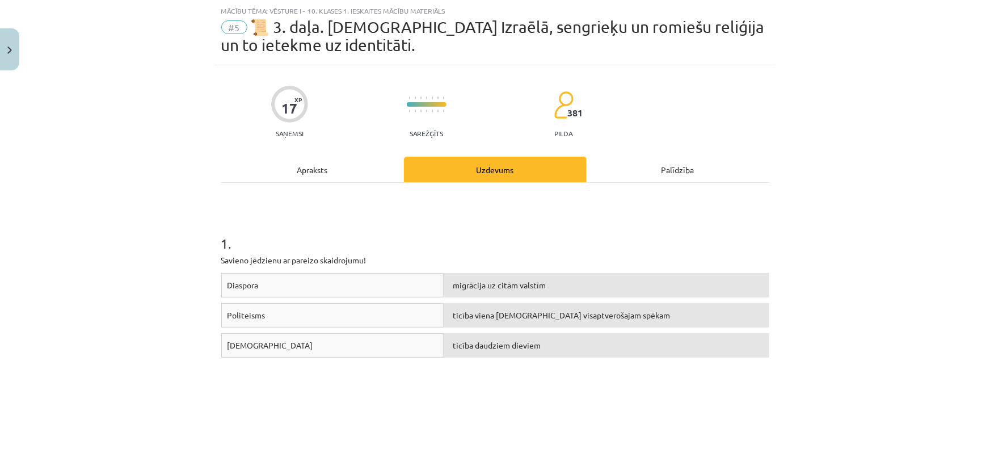
click at [289, 317] on div "Politeisms" at bounding box center [332, 315] width 223 height 24
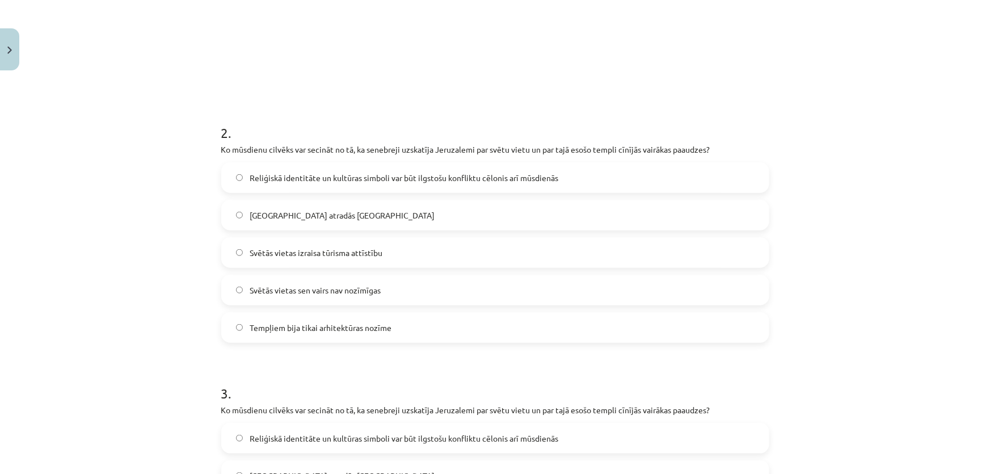
click at [339, 295] on label "Svētās vietas sen vairs nav nozīmīgas" at bounding box center [495, 290] width 546 height 28
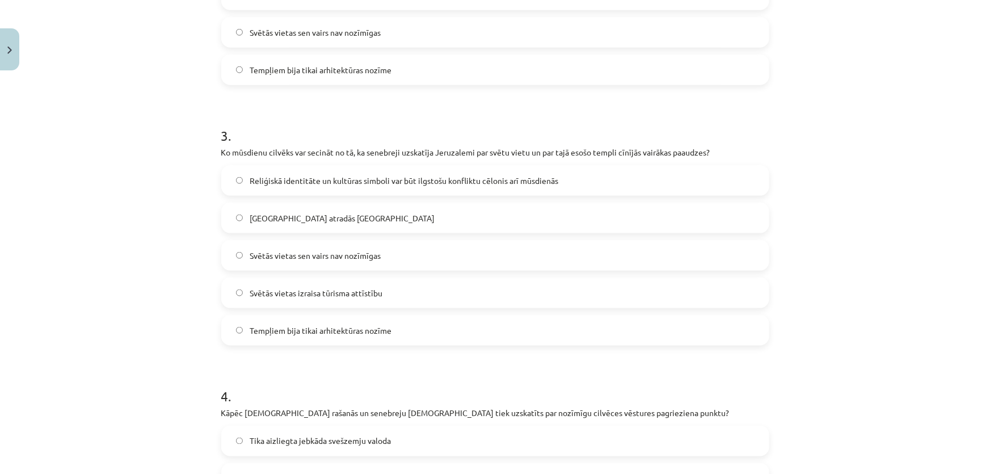
click at [360, 297] on span "Svētās vietas izraisa tūrisma attīstību" at bounding box center [316, 293] width 133 height 12
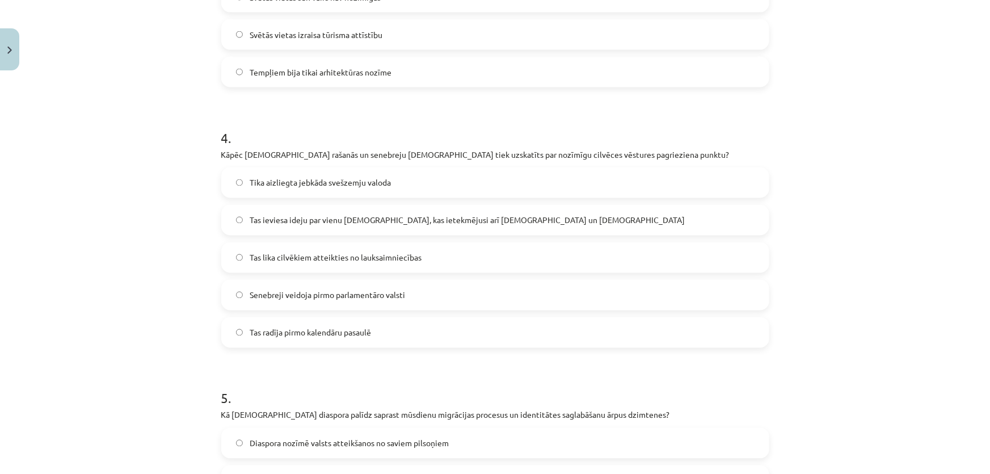
click at [360, 300] on label "Senebreji veidoja pirmo parlamentāro valsti" at bounding box center [495, 295] width 546 height 28
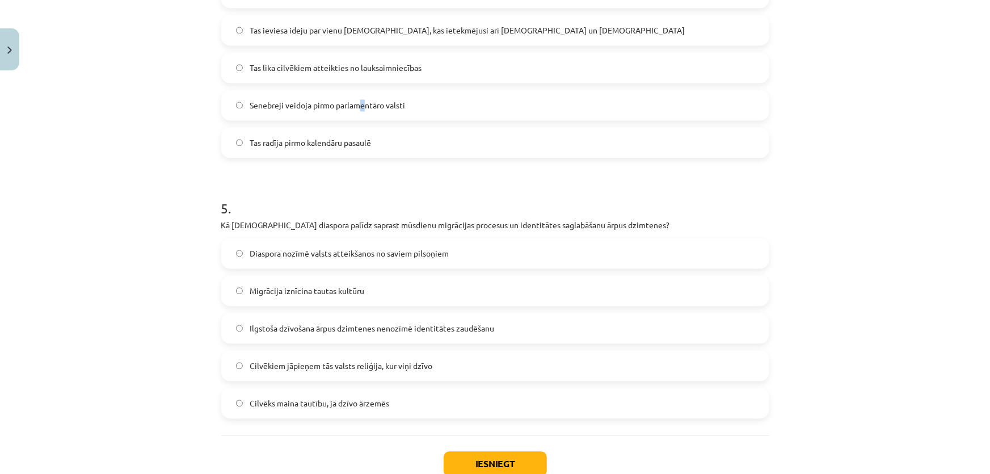
scroll to position [1163, 0]
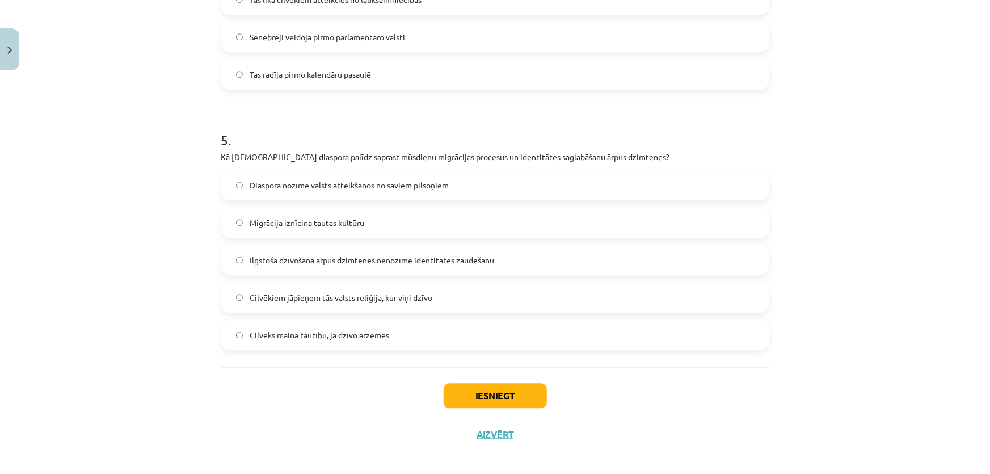
click at [300, 87] on label "Tas radīja pirmo kalendāru pasaulē" at bounding box center [495, 74] width 546 height 28
click at [327, 231] on label "Migrācija iznīcina tautas kultūru" at bounding box center [495, 222] width 546 height 28
click at [498, 387] on button "Iesniegt" at bounding box center [495, 395] width 103 height 25
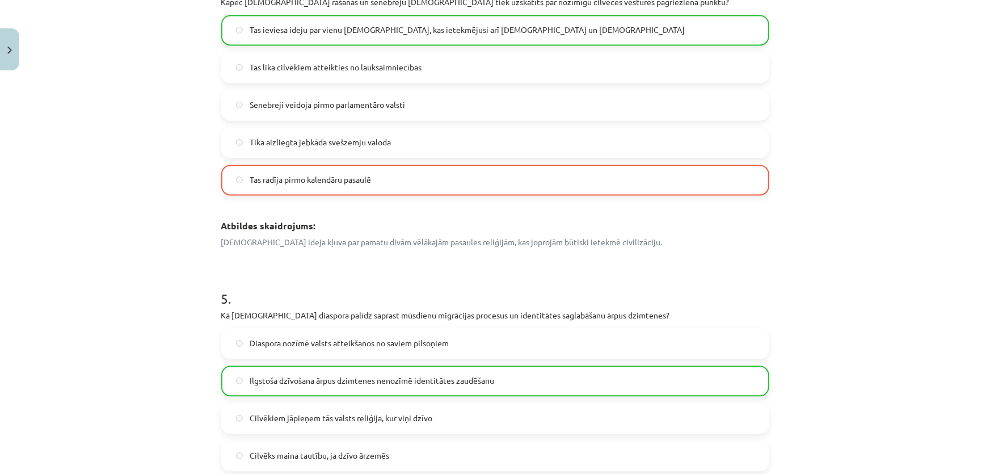
scroll to position [1231, 0]
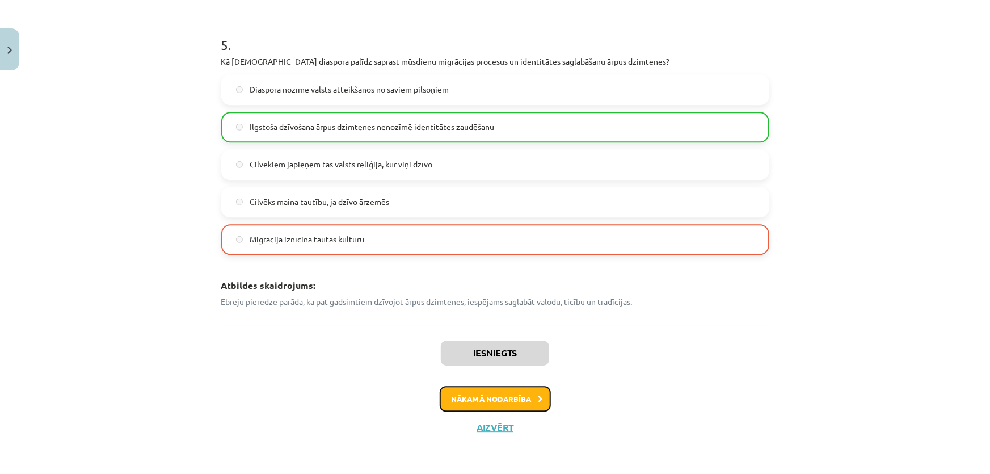
click at [502, 400] on button "Nākamā nodarbība" at bounding box center [495, 399] width 111 height 26
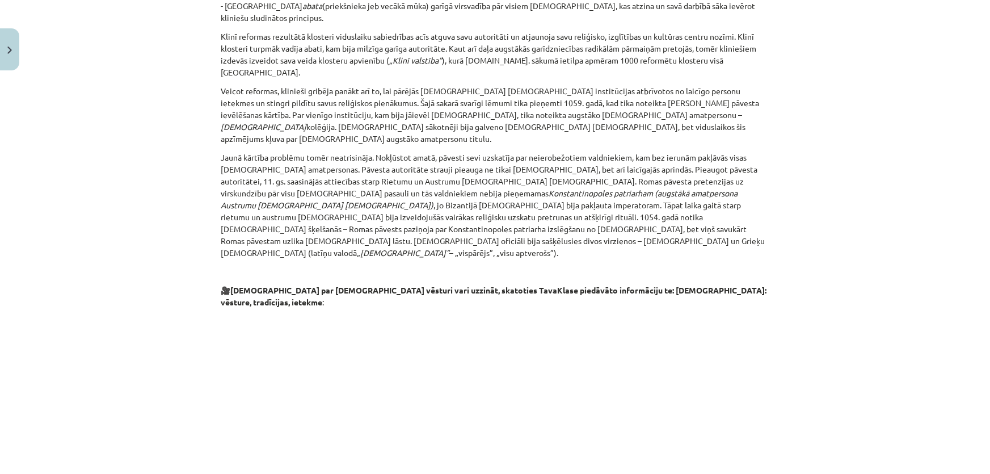
scroll to position [1739, 0]
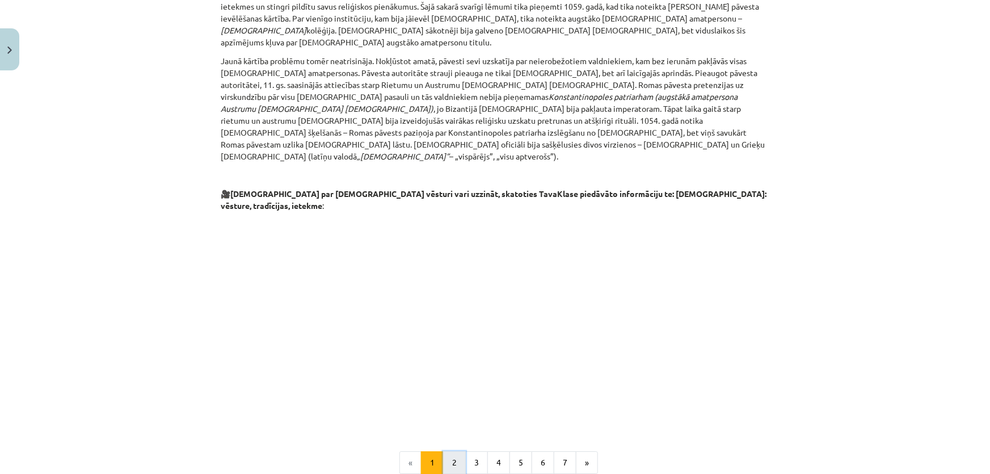
click at [456, 451] on button "2" at bounding box center [454, 462] width 23 height 23
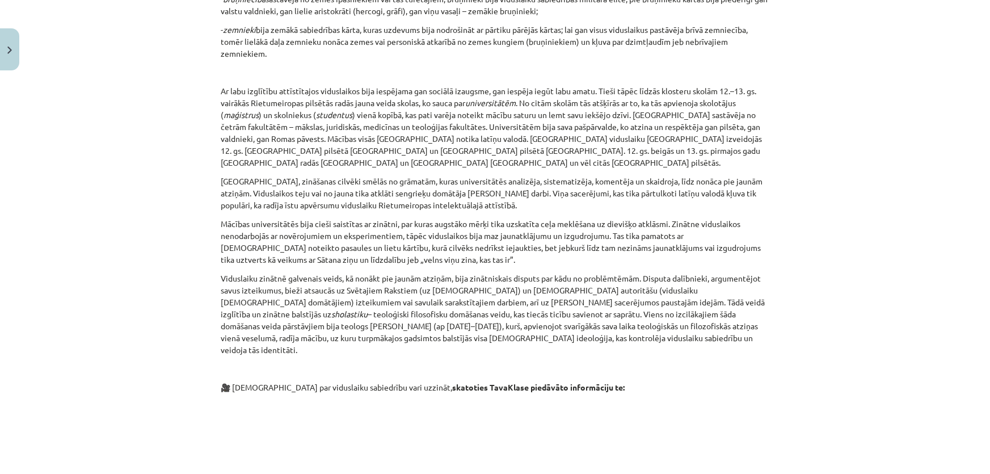
scroll to position [649, 0]
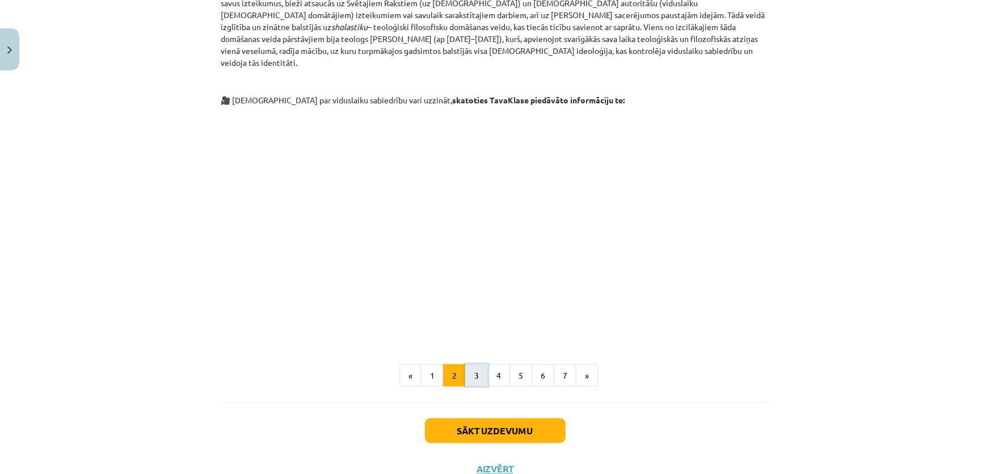
click at [478, 364] on button "3" at bounding box center [476, 375] width 23 height 23
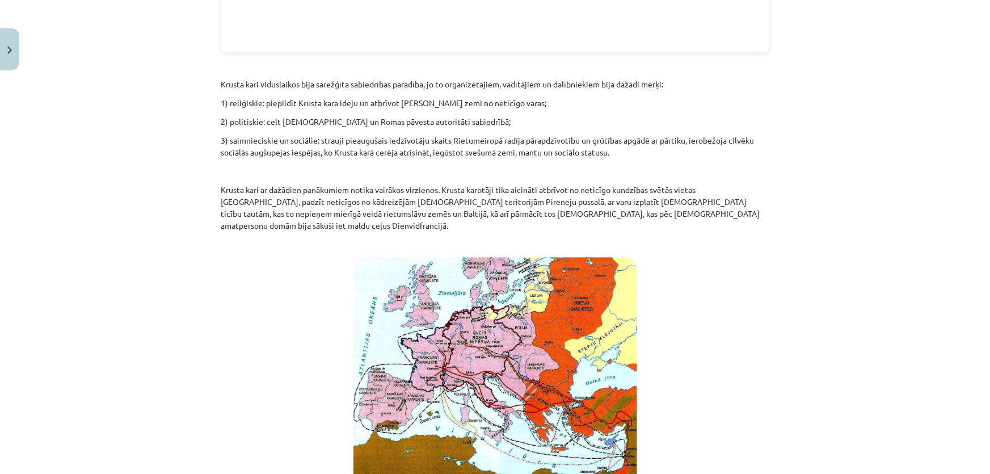
scroll to position [1750, 0]
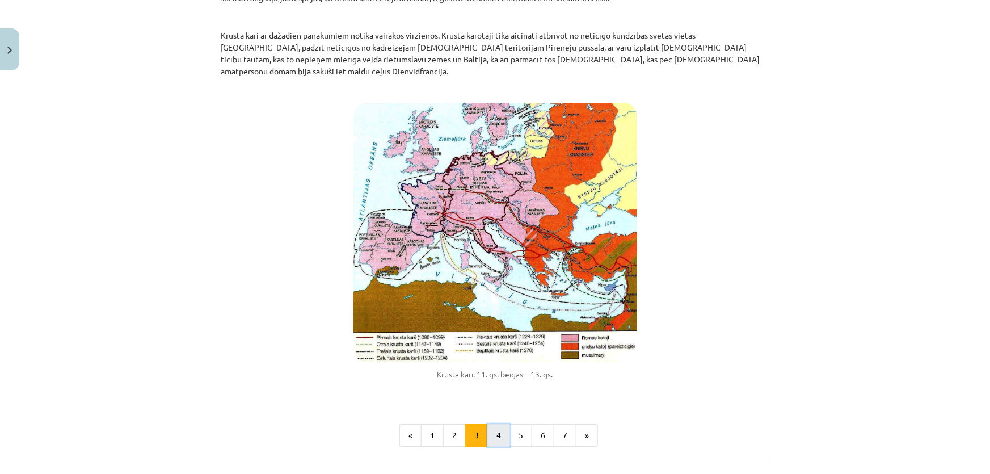
click at [492, 424] on button "4" at bounding box center [498, 435] width 23 height 23
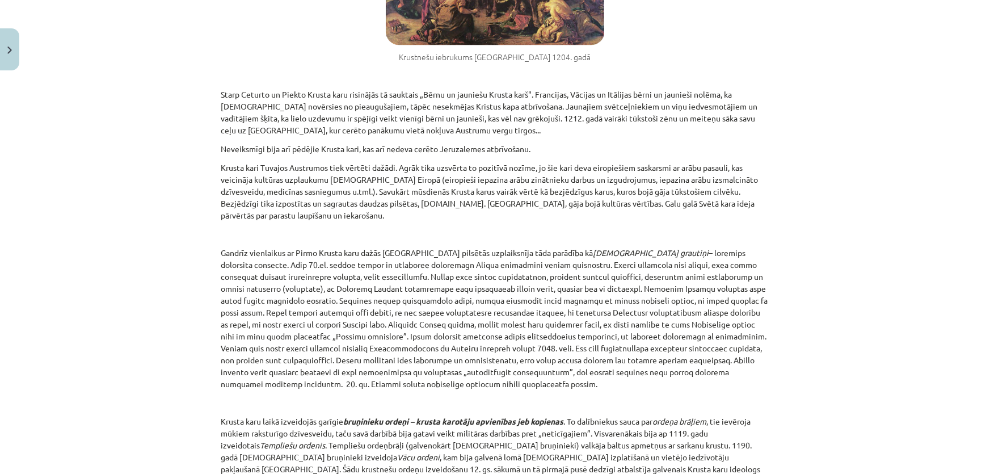
scroll to position [1231, 0]
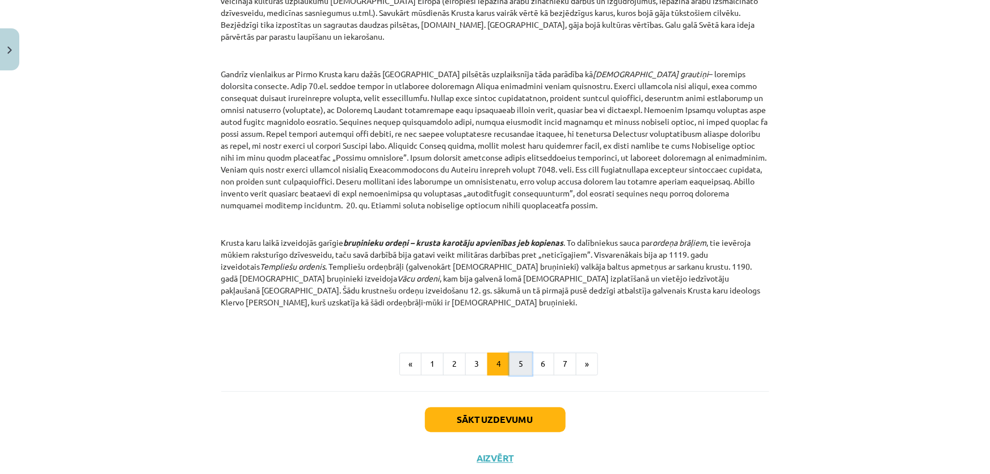
click at [512, 352] on button "5" at bounding box center [521, 363] width 23 height 23
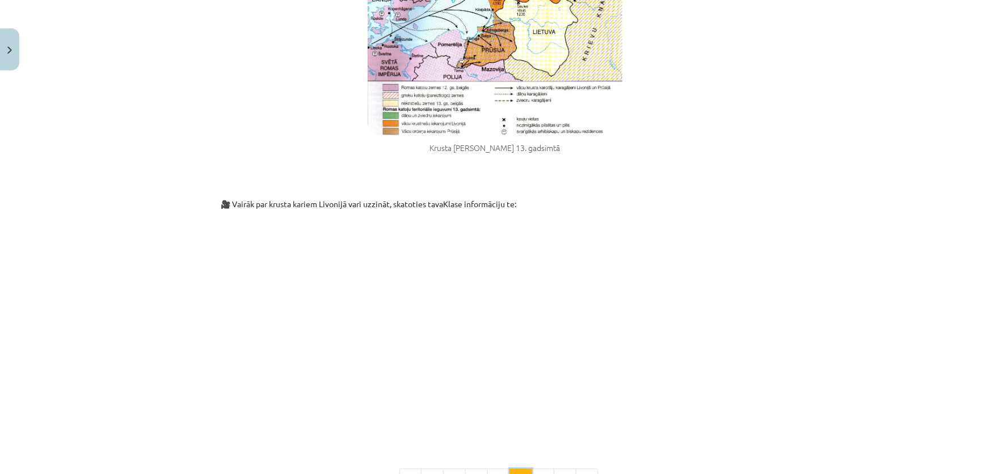
scroll to position [1183, 0]
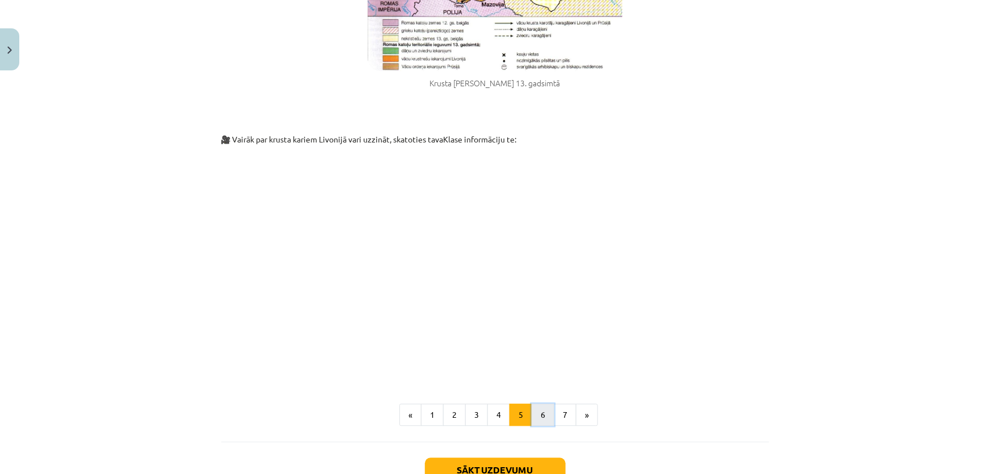
click at [536, 403] on button "6" at bounding box center [543, 414] width 23 height 23
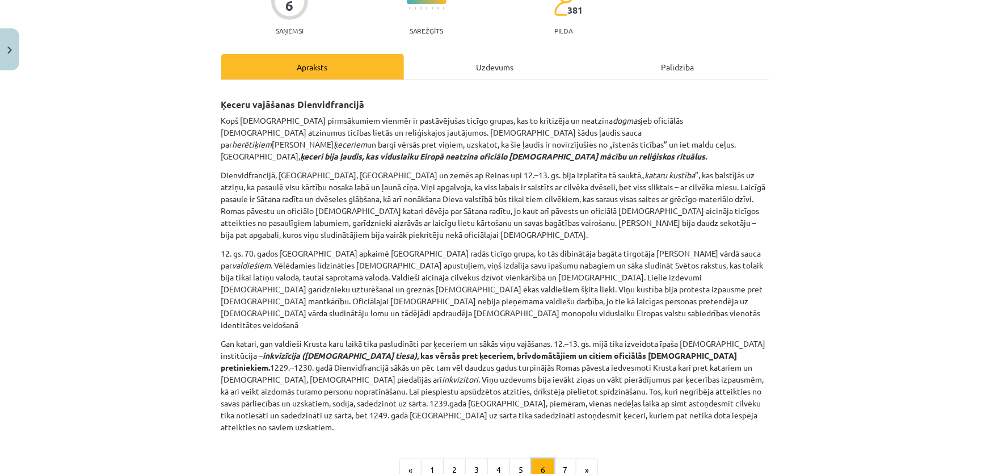
scroll to position [225, 0]
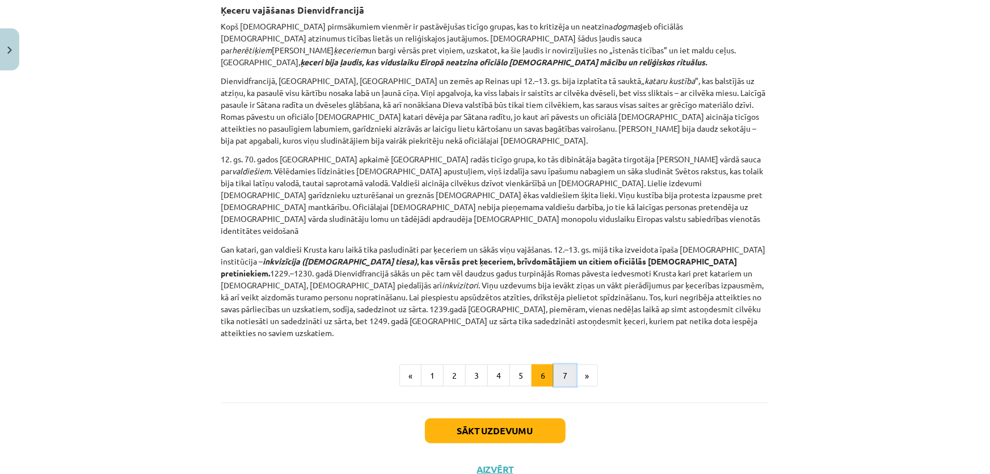
click at [565, 364] on button "7" at bounding box center [565, 375] width 23 height 23
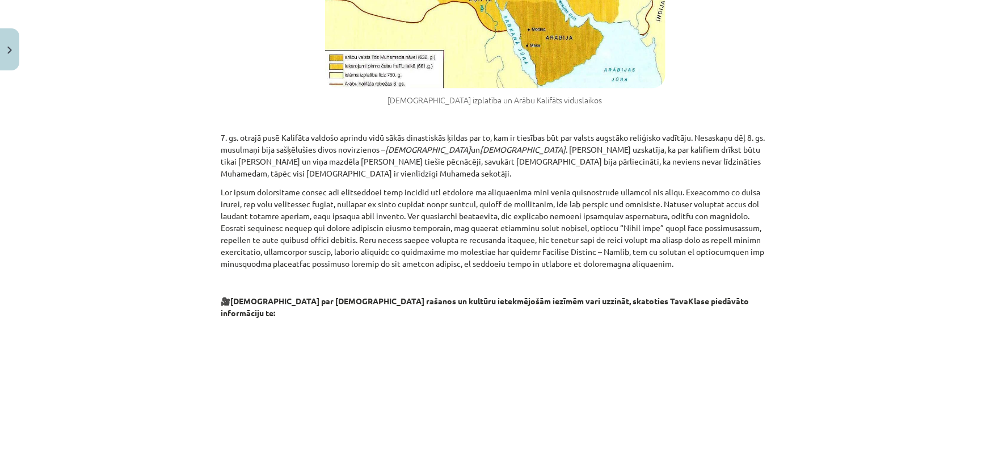
scroll to position [1176, 0]
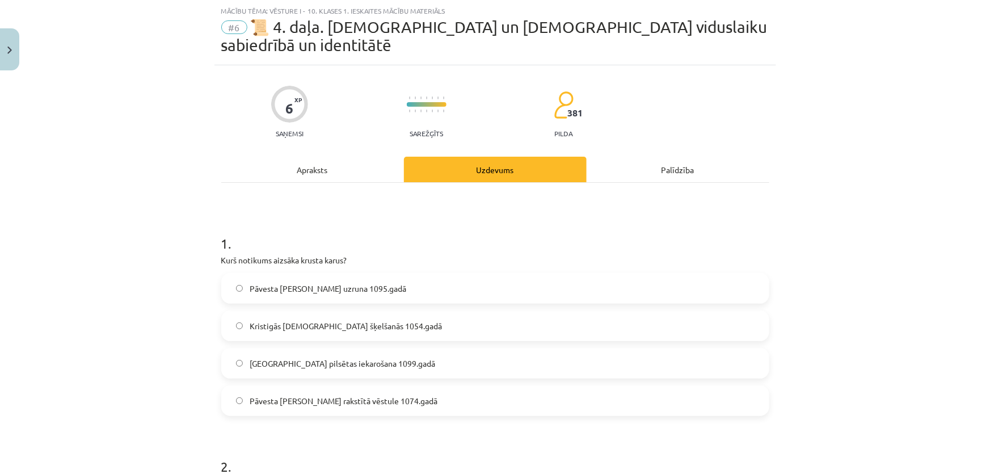
click at [337, 320] on span "Kristigās [DEMOGRAPHIC_DATA] šķelšanās 1054.gadā" at bounding box center [346, 326] width 192 height 12
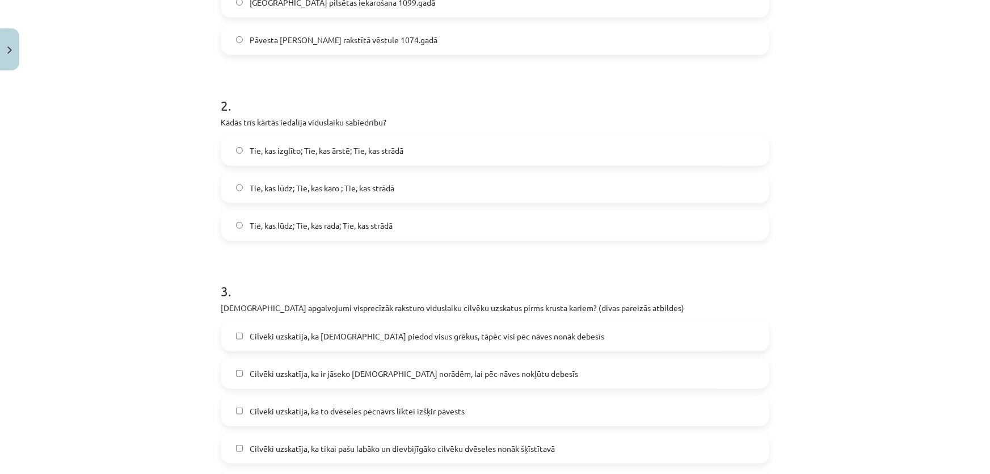
click at [316, 220] on span "Tie, kas lūdz; Tie, kas rada; Tie, kas strādā" at bounding box center [321, 226] width 143 height 12
click at [329, 330] on label "Cilvēki uzskatīja, ka [DEMOGRAPHIC_DATA] piedod visus grēkus, tāpēc visi pēc nā…" at bounding box center [495, 336] width 546 height 28
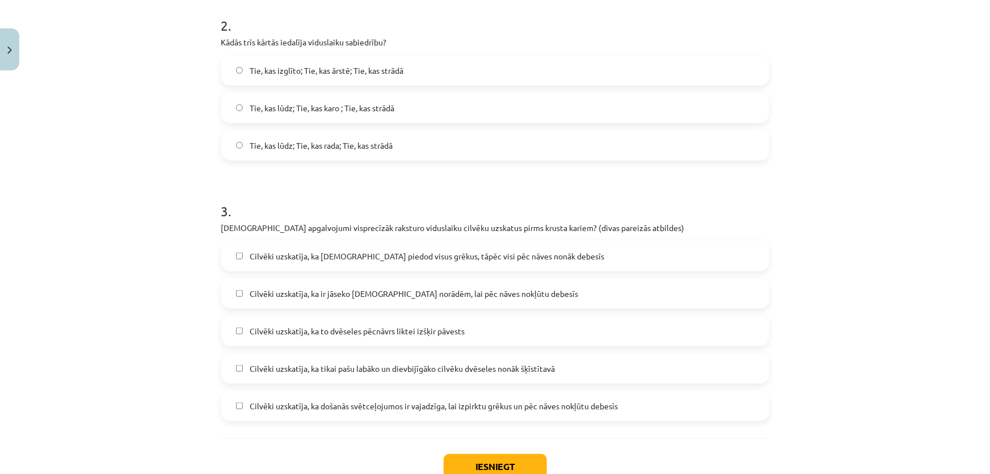
scroll to position [529, 0]
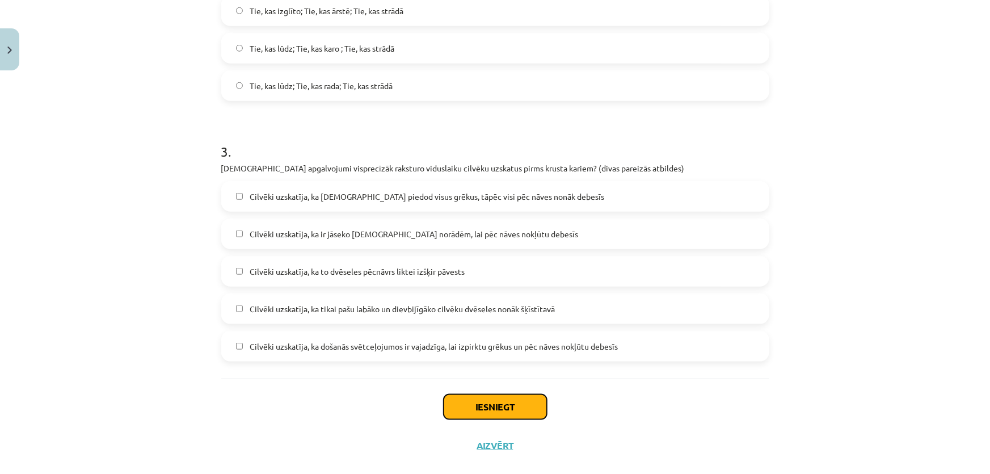
click at [487, 394] on button "Iesniegt" at bounding box center [495, 406] width 103 height 25
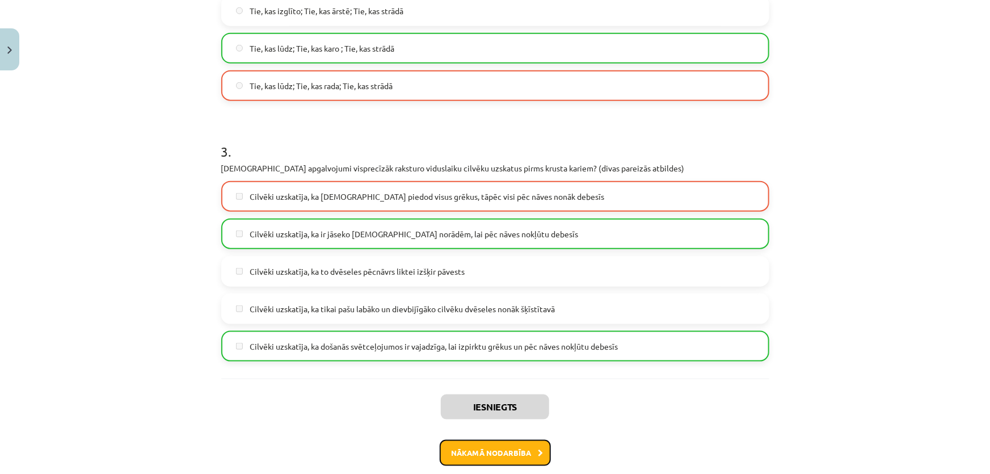
click at [481, 440] on button "Nākamā nodarbība" at bounding box center [495, 453] width 111 height 26
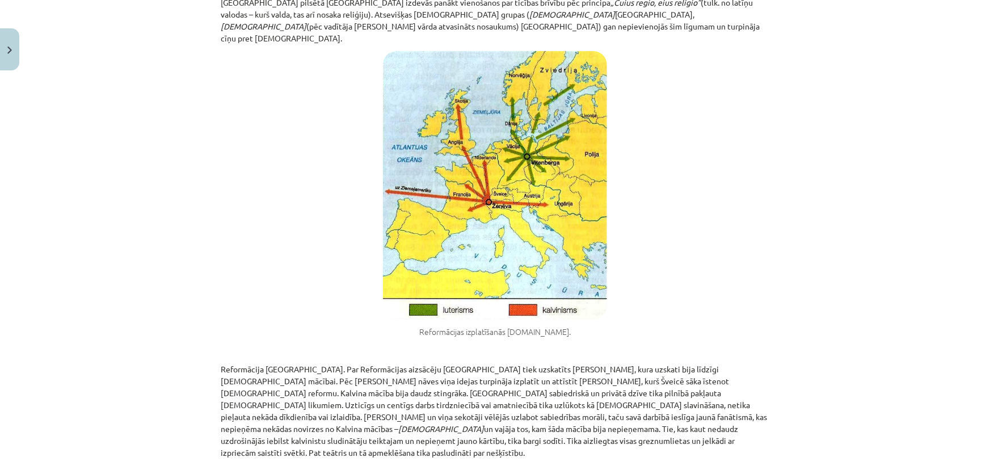
scroll to position [2138, 0]
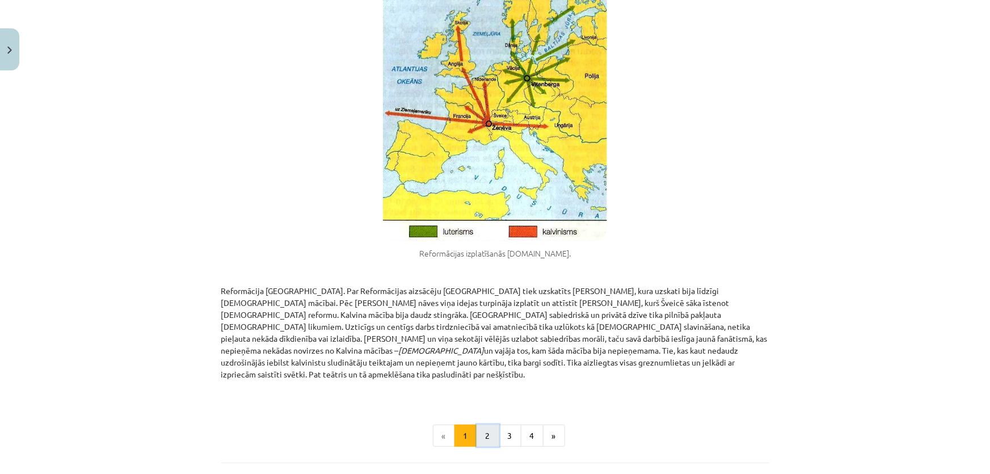
click at [487, 424] on button "2" at bounding box center [488, 435] width 23 height 23
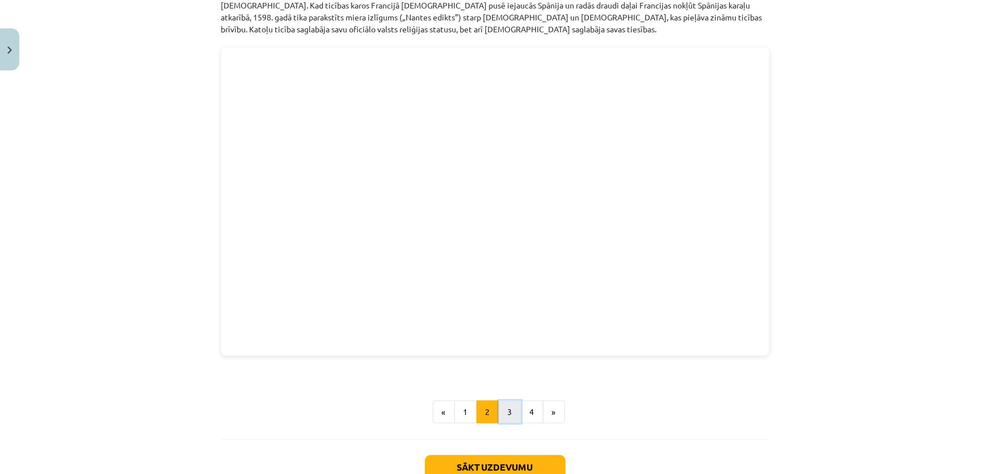
click at [503, 401] on button "3" at bounding box center [510, 412] width 23 height 23
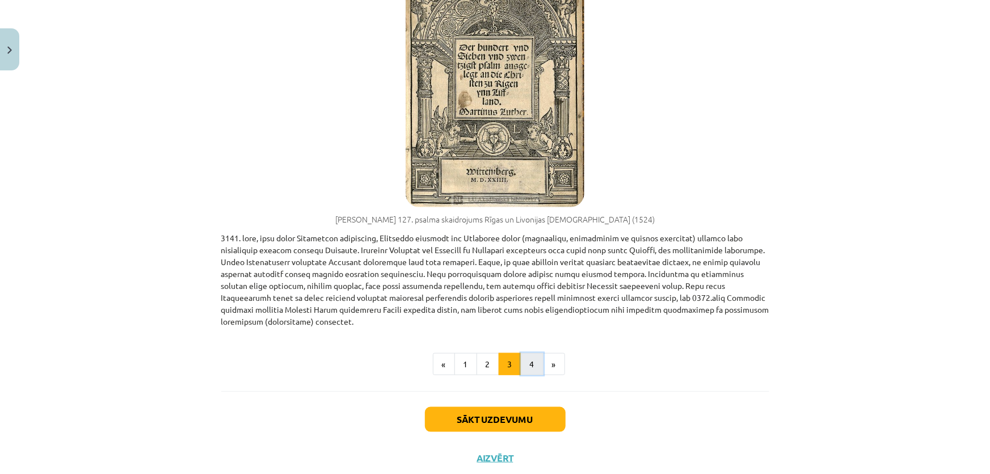
click at [522, 353] on button "4" at bounding box center [532, 364] width 23 height 23
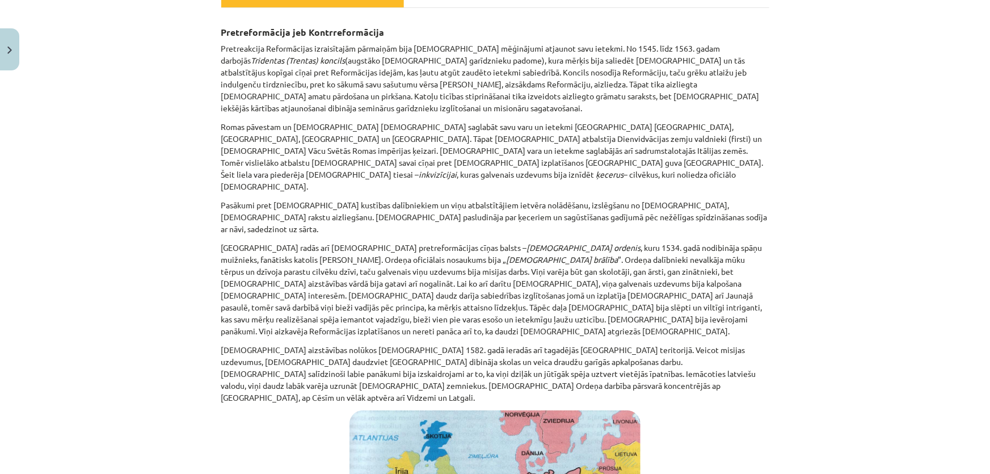
scroll to position [571, 0]
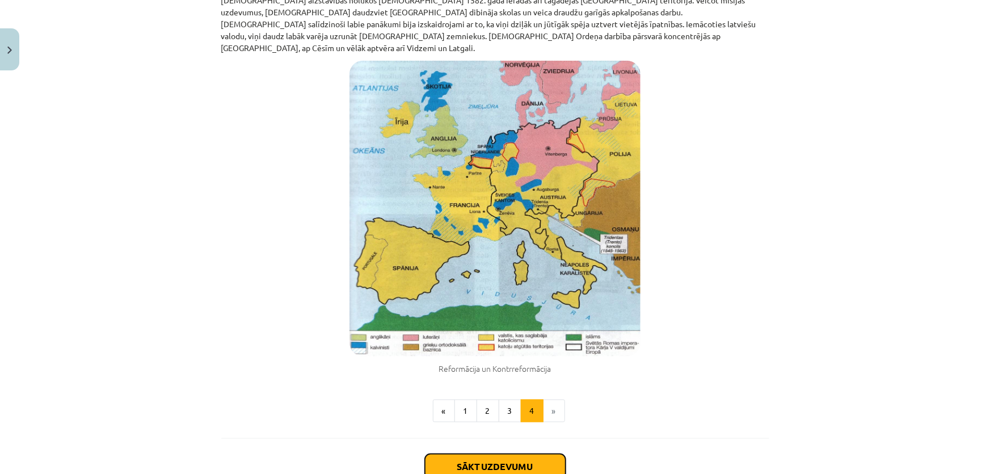
click at [511, 454] on button "Sākt uzdevumu" at bounding box center [495, 466] width 141 height 25
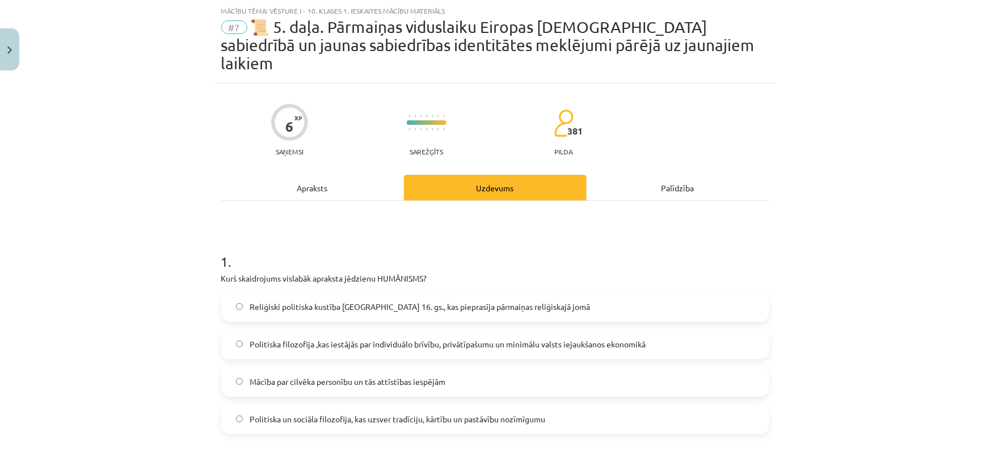
click at [369, 367] on label "Mācība par cilvēka personību un tās attīstības iespējām" at bounding box center [495, 381] width 546 height 28
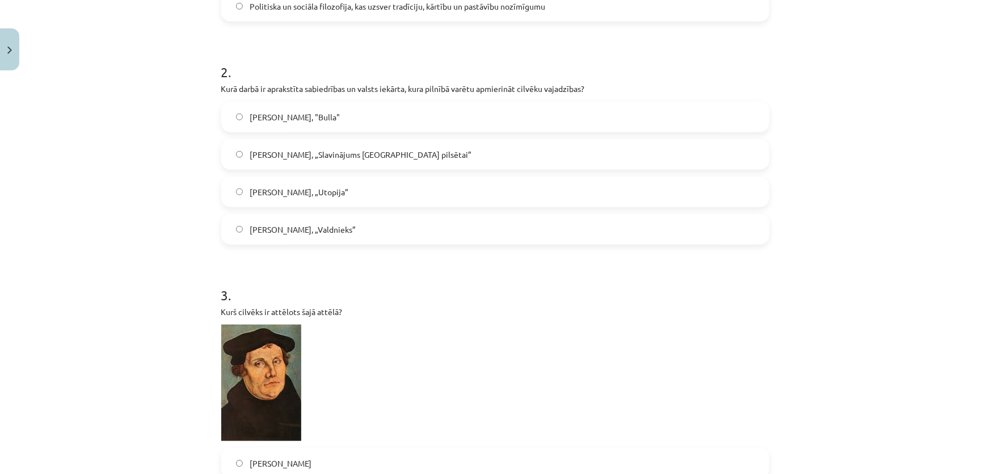
click at [321, 186] on label "[PERSON_NAME], „Utopija”" at bounding box center [495, 192] width 546 height 28
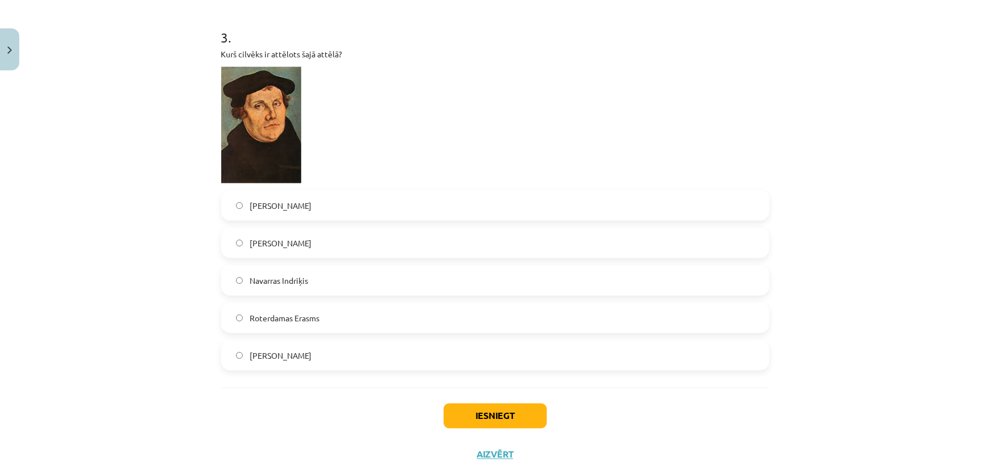
click at [304, 275] on span "Navarras Indriķis" at bounding box center [279, 281] width 58 height 12
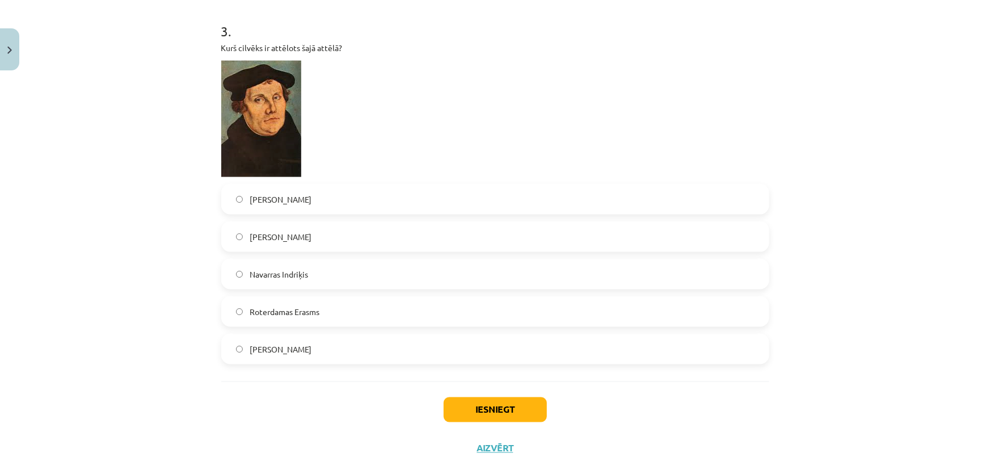
scroll to position [708, 0]
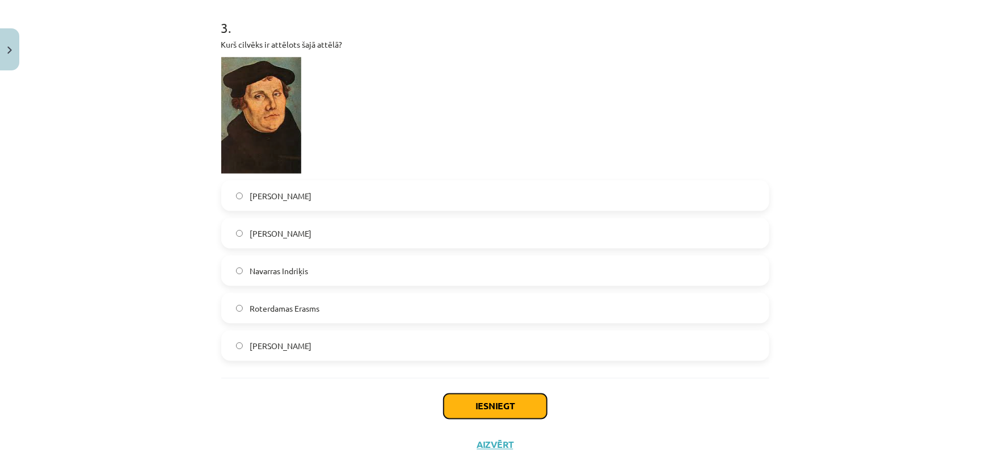
click at [495, 394] on button "Iesniegt" at bounding box center [495, 406] width 103 height 25
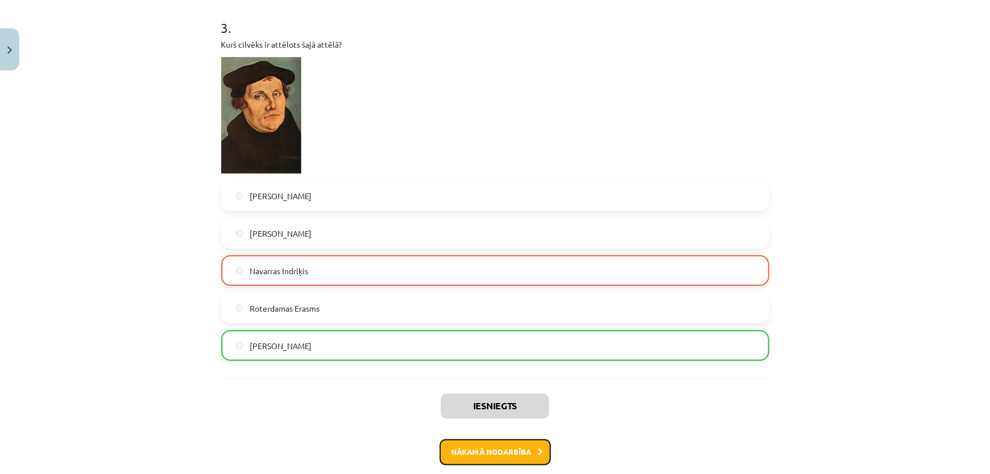
click at [506, 439] on button "Nākamā nodarbība" at bounding box center [495, 452] width 111 height 26
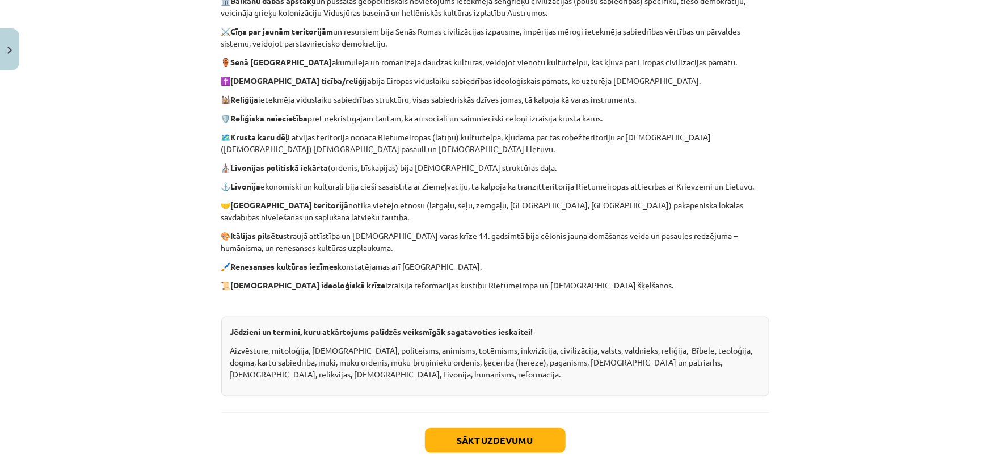
scroll to position [125, 0]
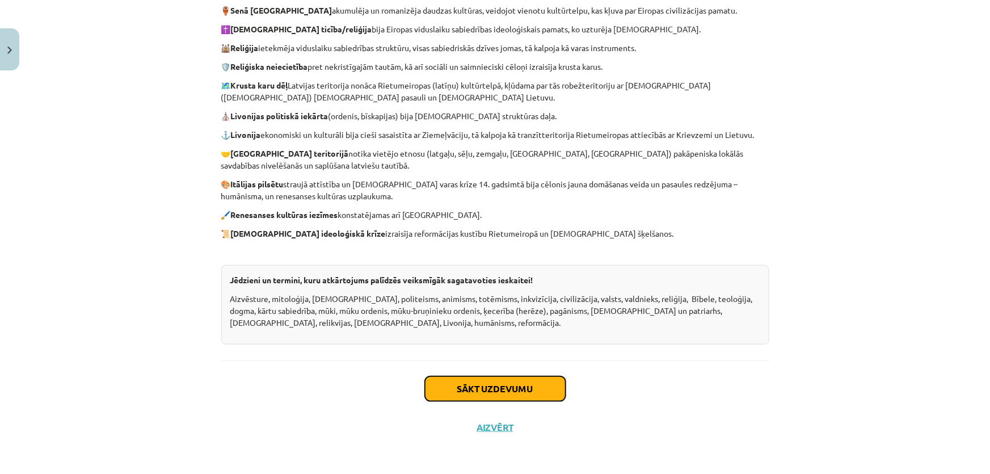
click at [504, 395] on button "Sākt uzdevumu" at bounding box center [495, 388] width 141 height 25
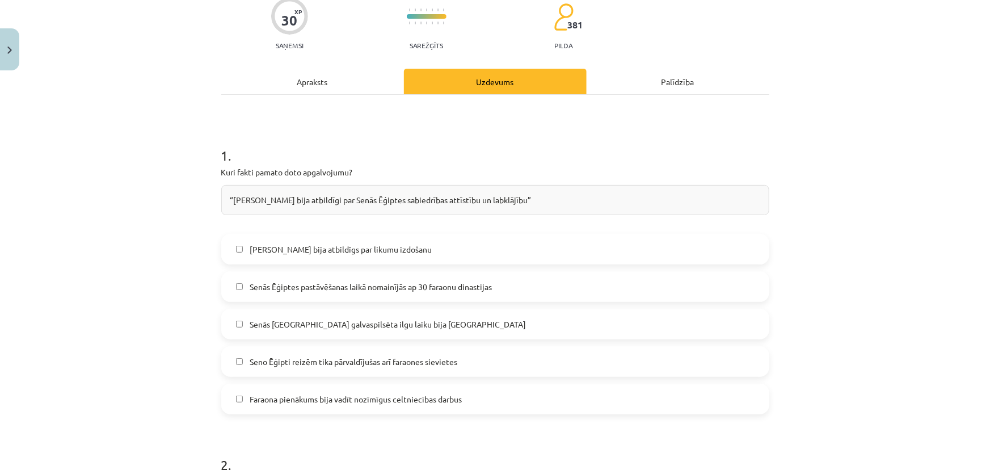
scroll to position [28, 0]
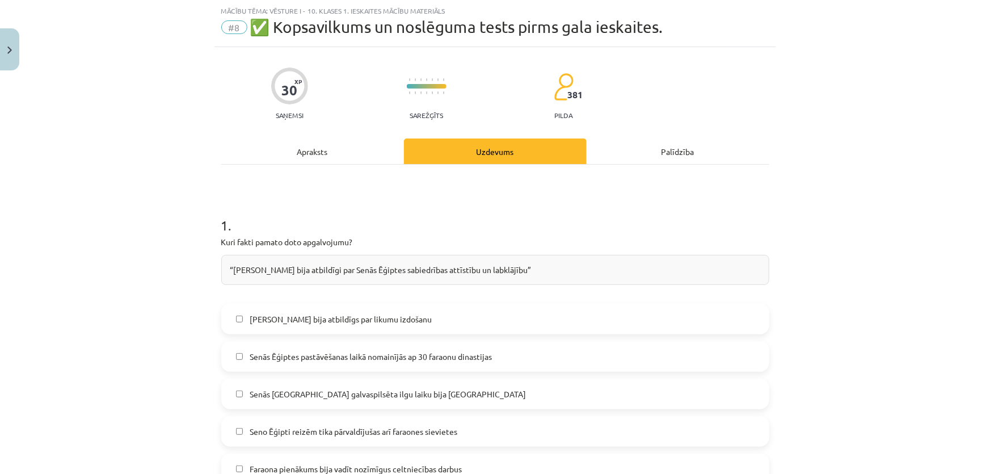
click at [333, 339] on div "[PERSON_NAME] bija atbildīgs par likumu izdošanu Senās Ēģiptes pastāvēšanas lai…" at bounding box center [495, 394] width 548 height 180
click at [343, 346] on label "Senās Ēģiptes pastāvēšanas laikā nomainījās ap 30 faraonu dinastijas" at bounding box center [495, 356] width 546 height 28
click at [344, 347] on label "Senās Ēģiptes pastāvēšanas laikā nomainījās ap 30 faraonu dinastijas" at bounding box center [495, 356] width 546 height 28
click at [353, 356] on span "Senās Ēģiptes pastāvēšanas laikā nomainījās ap 30 faraonu dinastijas" at bounding box center [371, 357] width 242 height 12
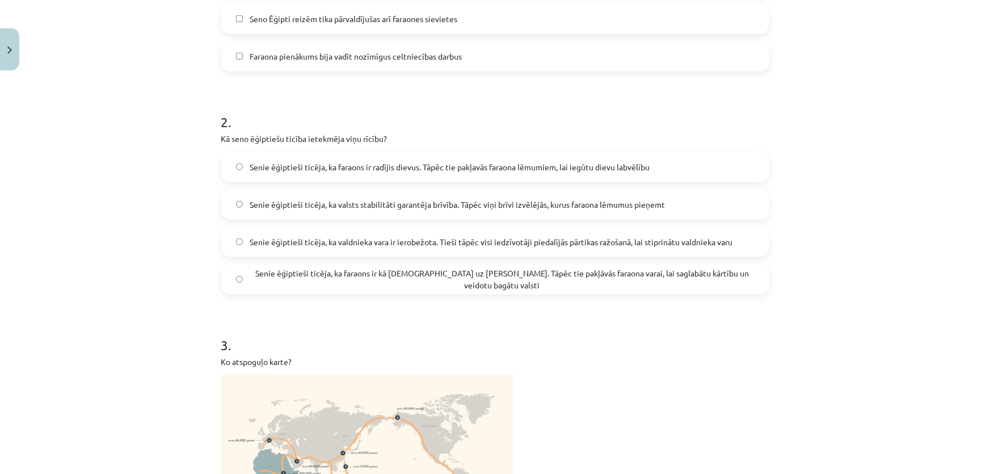
click at [369, 243] on span "Senie ēģiptieši ticēja, ka valdnieka vara ir ierobežota. Tieši tāpēc visi iedzī…" at bounding box center [491, 242] width 483 height 12
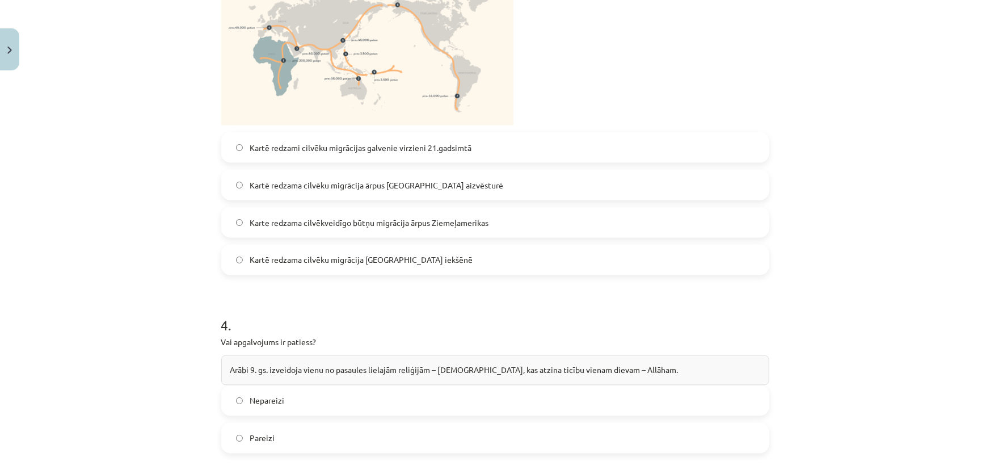
click at [384, 233] on label "Karte redzama cilvēkveidīgo būtņu migrācija ārpus Ziemeļamerikas" at bounding box center [495, 222] width 546 height 28
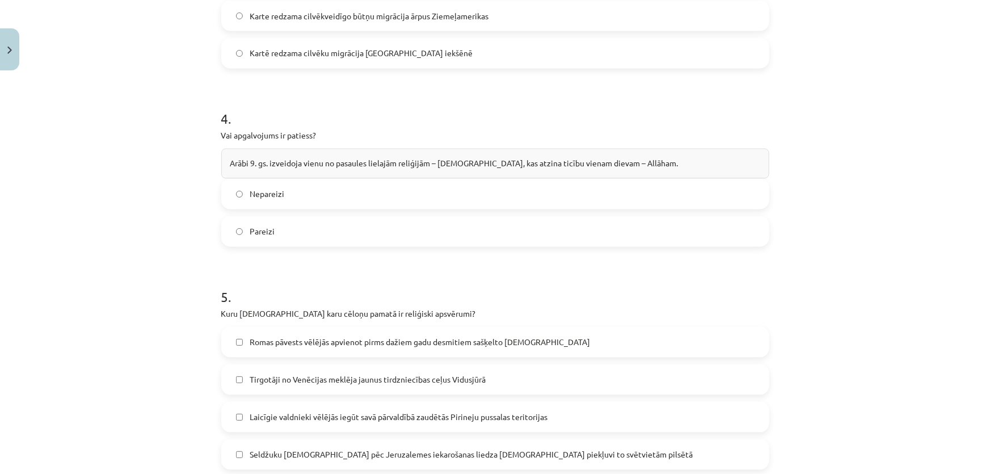
click at [335, 58] on label "Kartē redzama cilvēku migrācija [GEOGRAPHIC_DATA] iekšēnē" at bounding box center [495, 53] width 546 height 28
click at [287, 193] on label "Nepareizi" at bounding box center [495, 194] width 546 height 28
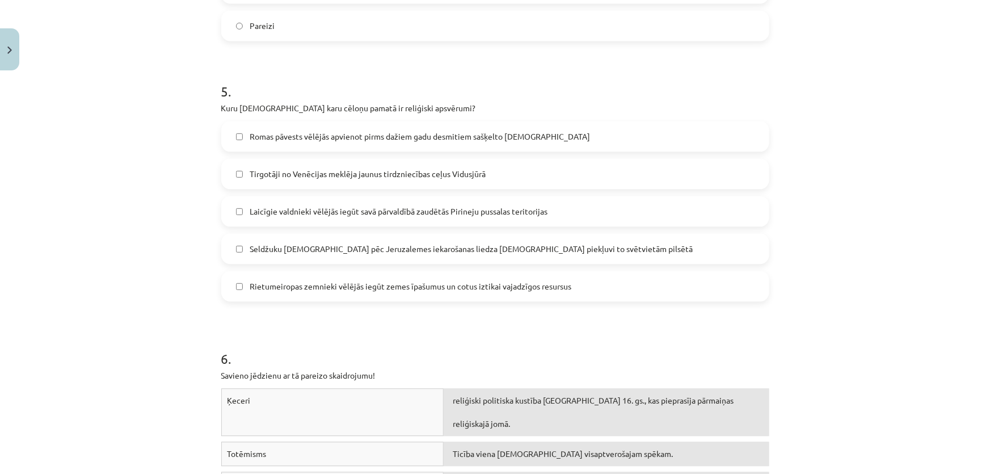
click at [307, 218] on label "Laicīgie valdnieki vēlējās iegūt savā pārvaldībā zaudētās Pirineju pussalas ter…" at bounding box center [495, 211] width 546 height 28
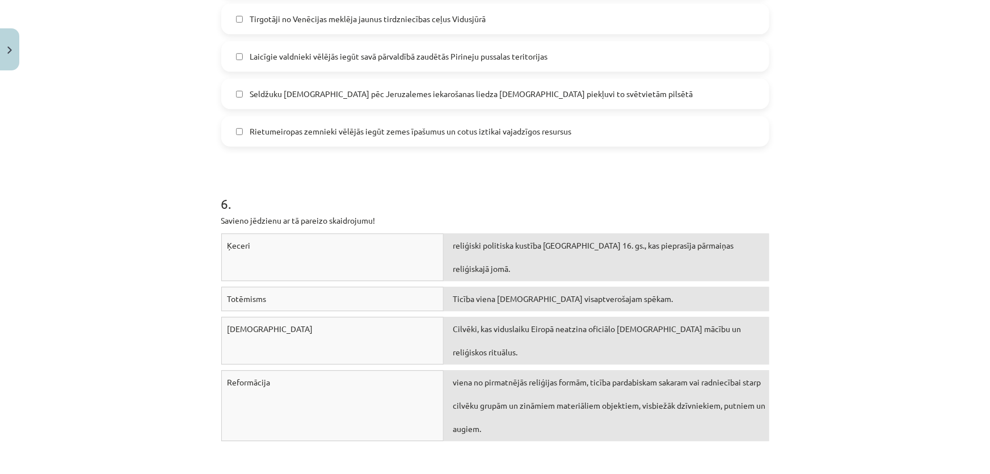
click at [352, 317] on div "[DEMOGRAPHIC_DATA]" at bounding box center [332, 341] width 223 height 48
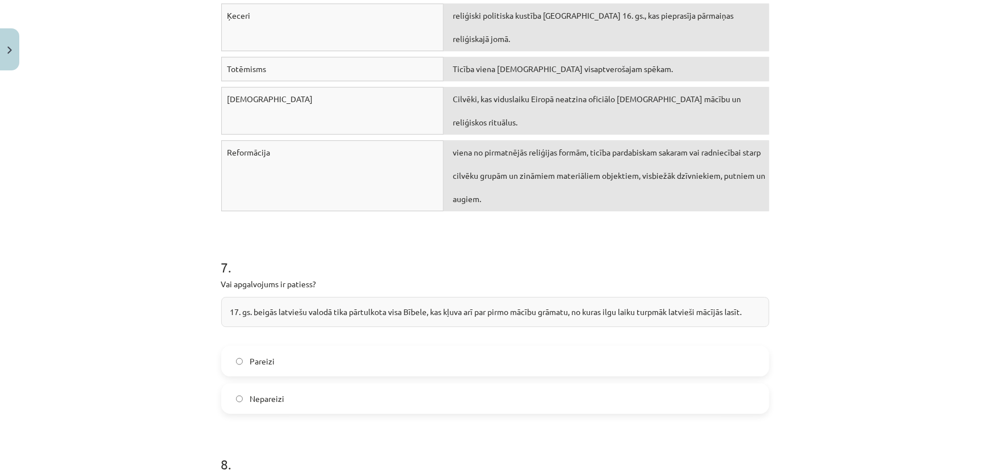
scroll to position [1782, 0]
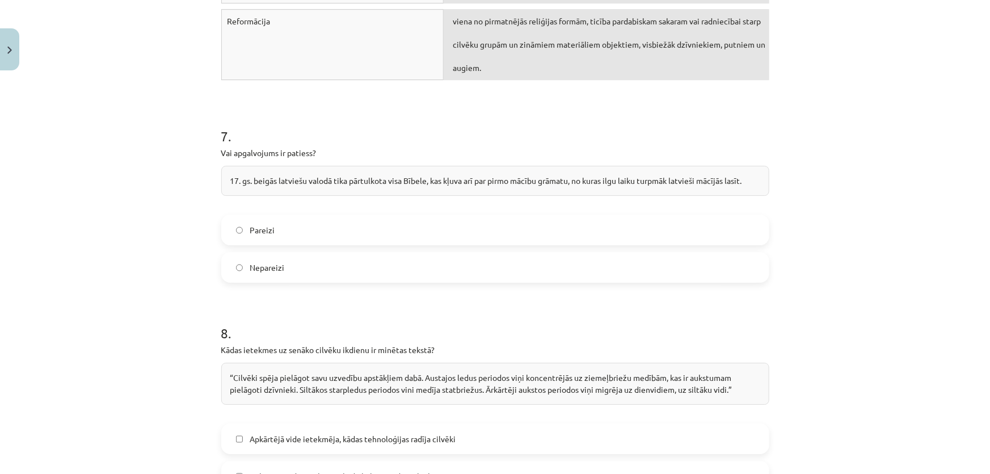
click at [321, 225] on div "Pareizi Nepareizi" at bounding box center [495, 249] width 548 height 68
click at [279, 216] on label "Pareizi" at bounding box center [495, 230] width 546 height 28
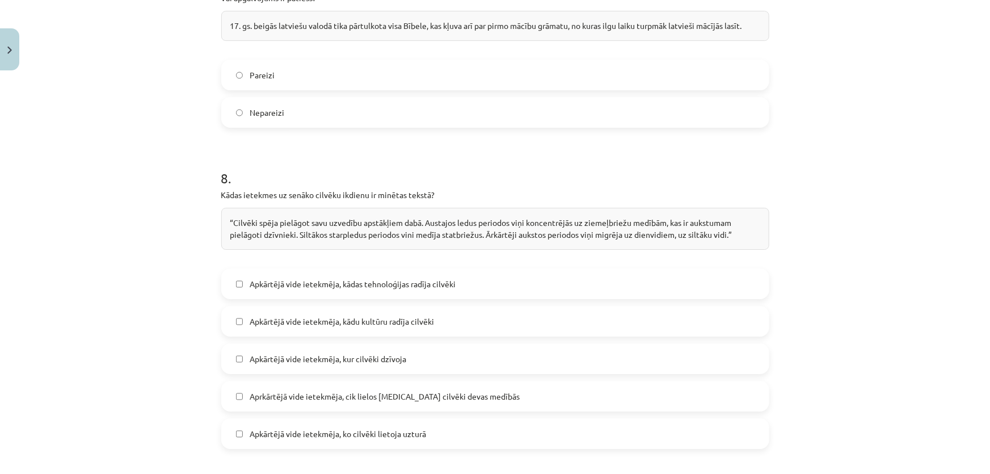
click at [323, 270] on label "Apkārtējā vide ietekmēja, kādas tehnoloģijas radīja cilvēki" at bounding box center [495, 284] width 546 height 28
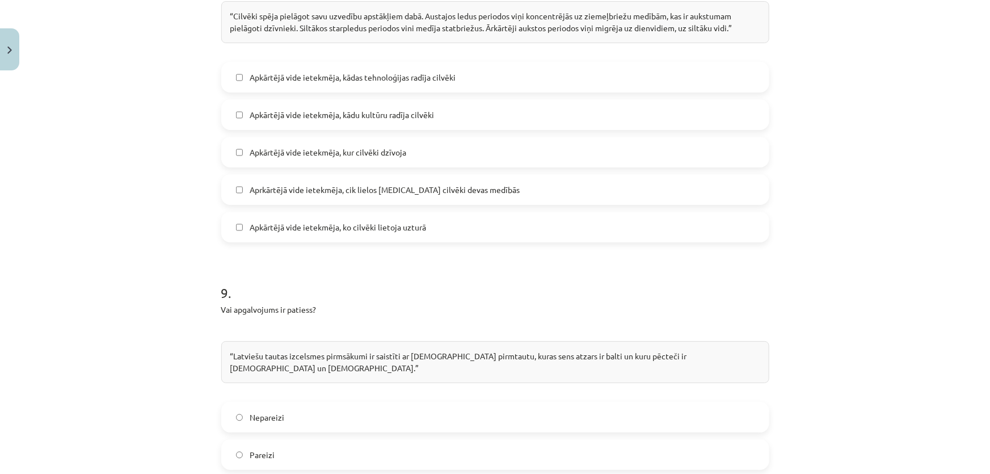
click at [268, 403] on label "Nepareizi" at bounding box center [495, 417] width 546 height 28
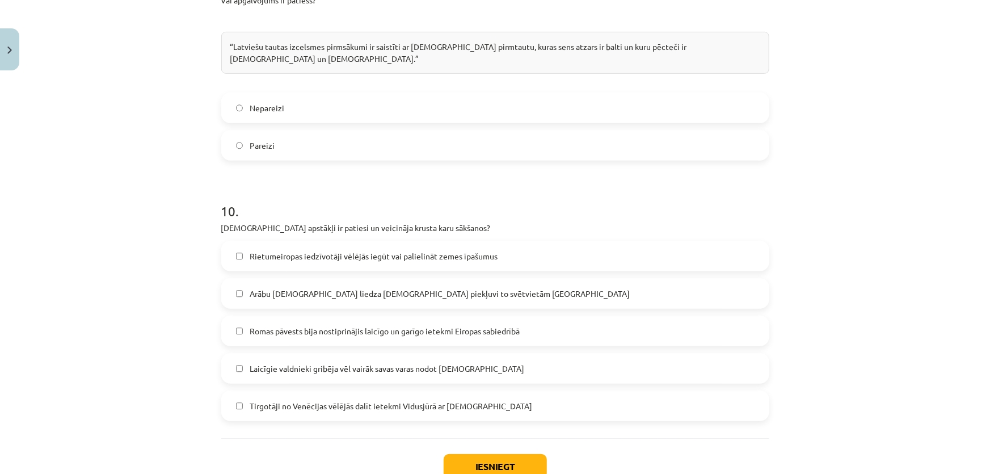
click at [307, 363] on span "Laicīgie valdnieki gribēja vēl vairāk savas varas nodot [DEMOGRAPHIC_DATA]" at bounding box center [387, 369] width 275 height 12
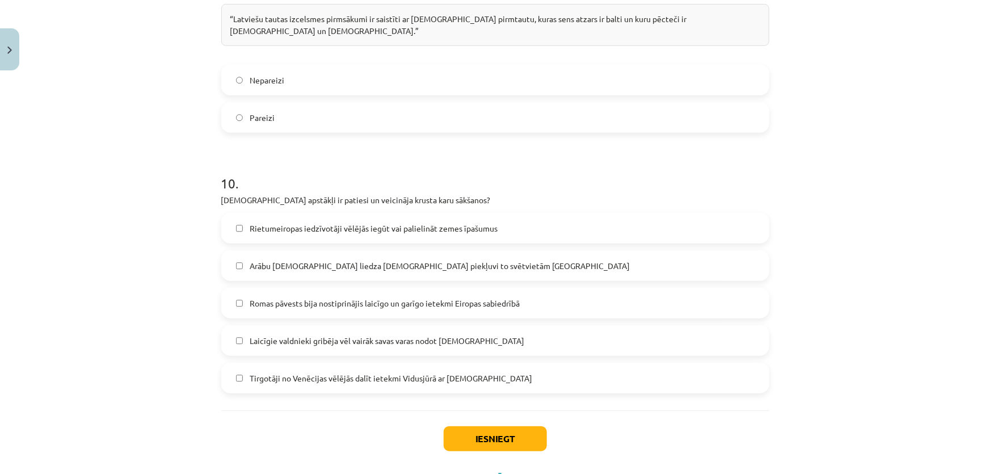
scroll to position [2495, 0]
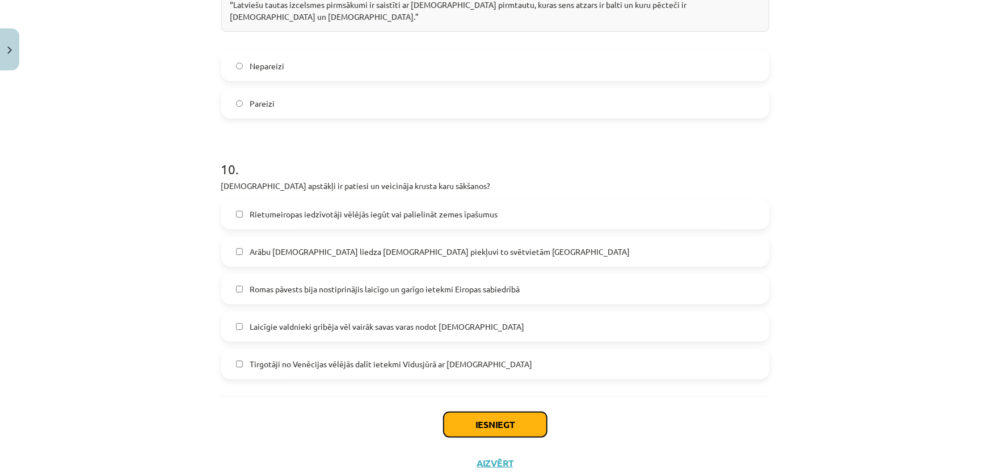
click at [504, 412] on button "Iesniegt" at bounding box center [495, 424] width 103 height 25
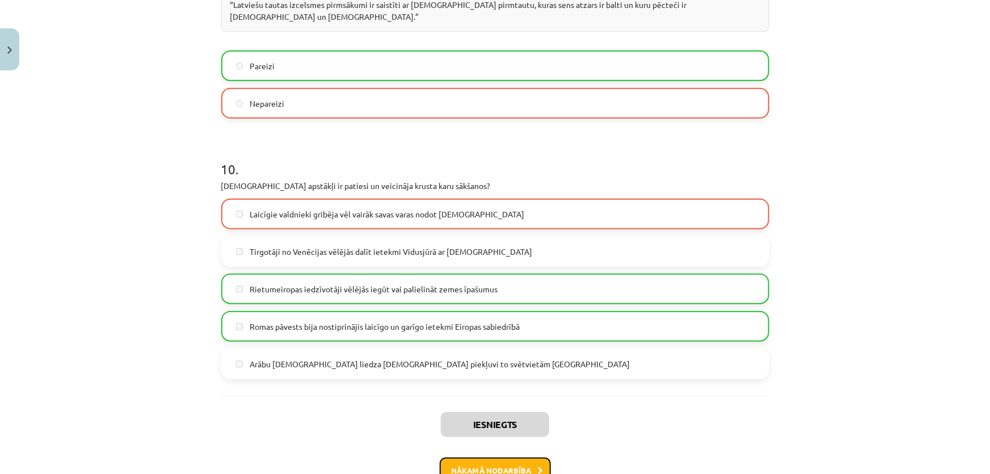
click at [516, 457] on button "Nākamā nodarbība" at bounding box center [495, 470] width 111 height 26
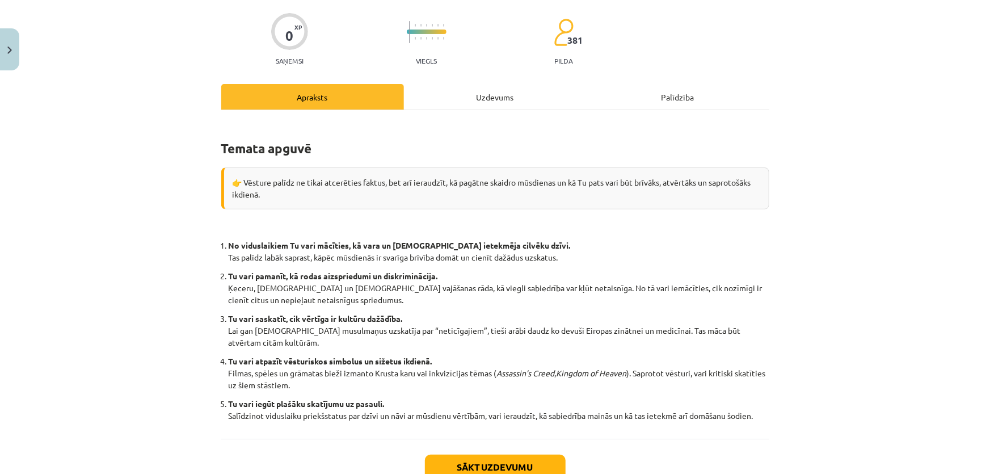
scroll to position [161, 0]
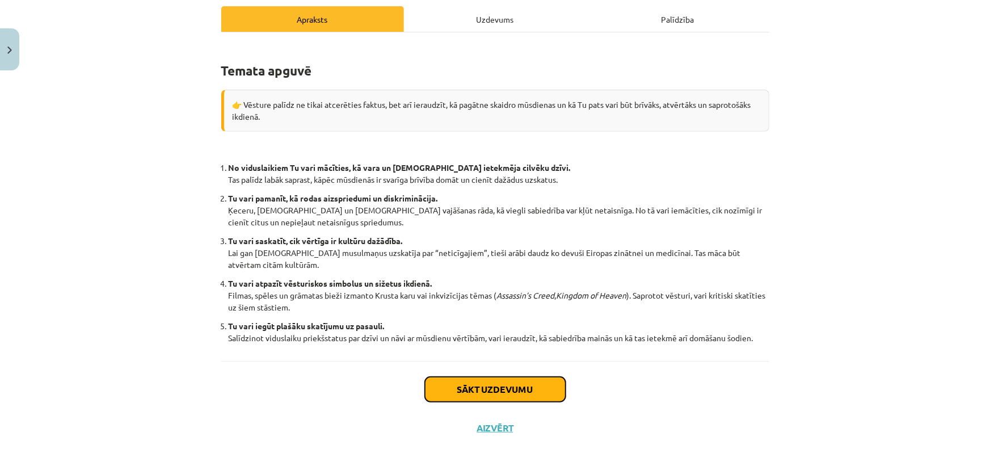
click at [510, 393] on button "Sākt uzdevumu" at bounding box center [495, 389] width 141 height 25
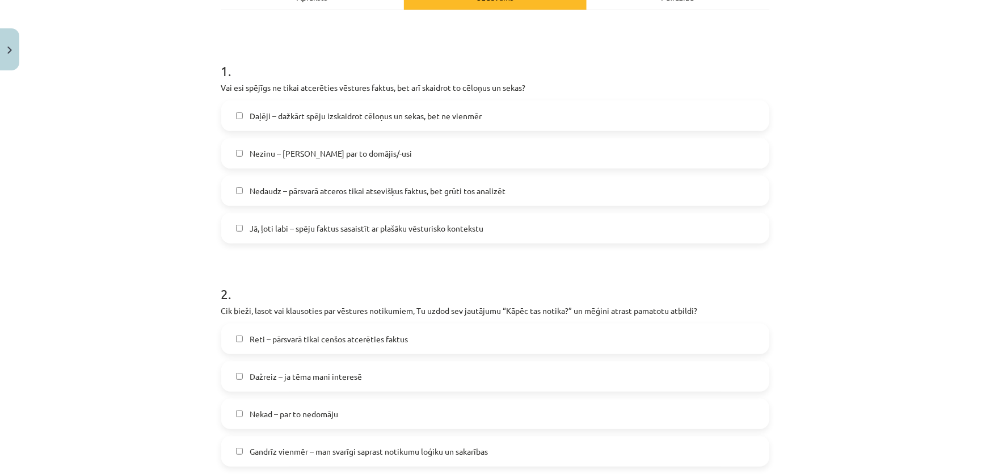
click at [348, 233] on label "Jā, ļoti labi – spēju faktus sasaistīt ar plašāku vēsturisko kontekstu" at bounding box center [495, 228] width 546 height 28
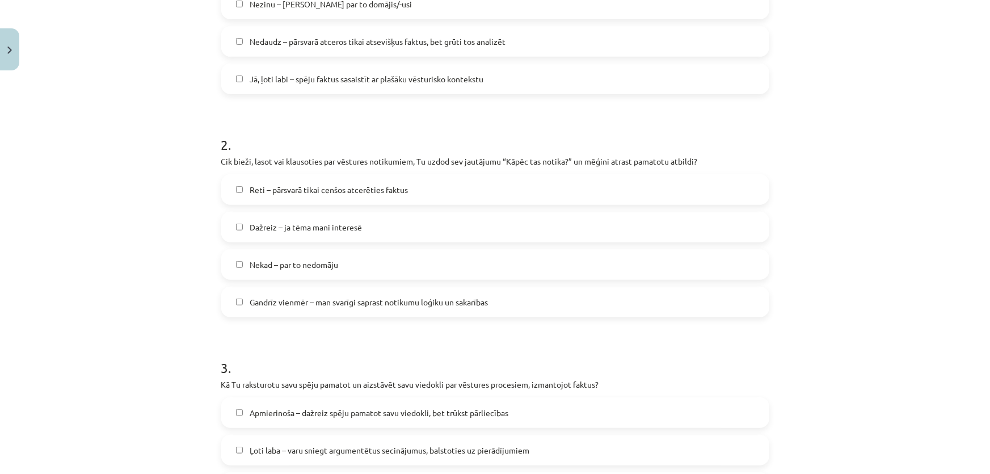
scroll to position [338, 0]
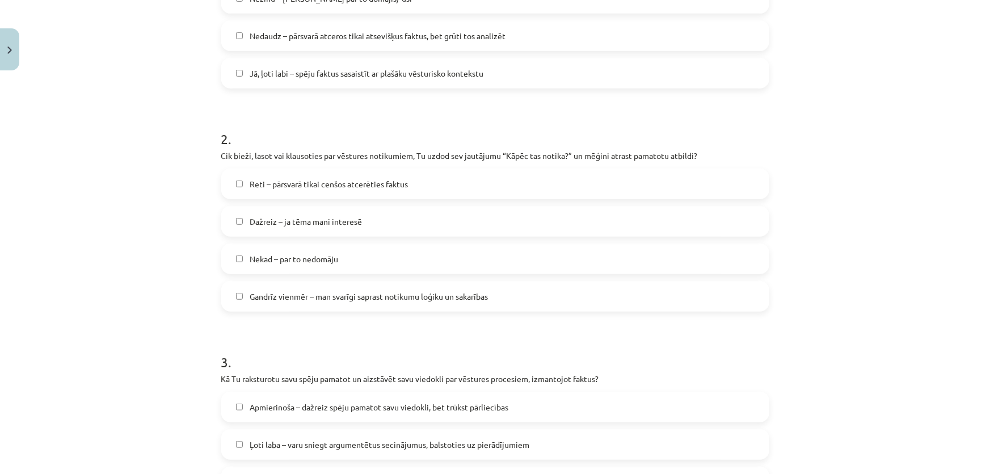
click at [317, 249] on label "Nekad – par to nedomāju" at bounding box center [495, 259] width 546 height 28
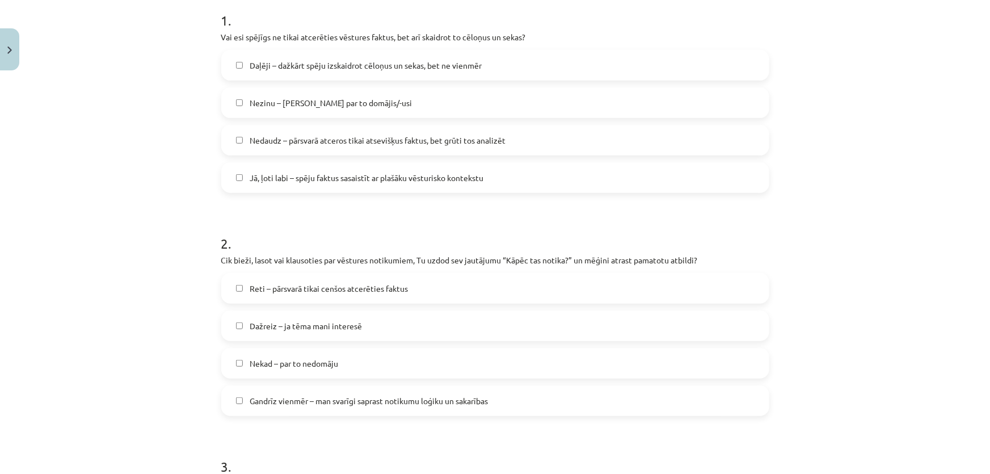
scroll to position [441, 0]
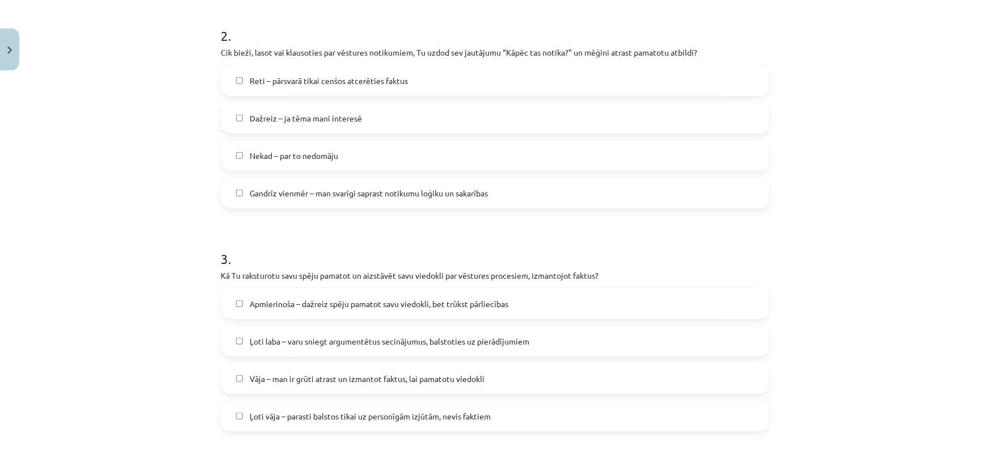
click at [392, 331] on label "Ļoti laba – varu sniegt argumentētus secinājumus, balstoties uz pierādījumiem" at bounding box center [495, 341] width 546 height 28
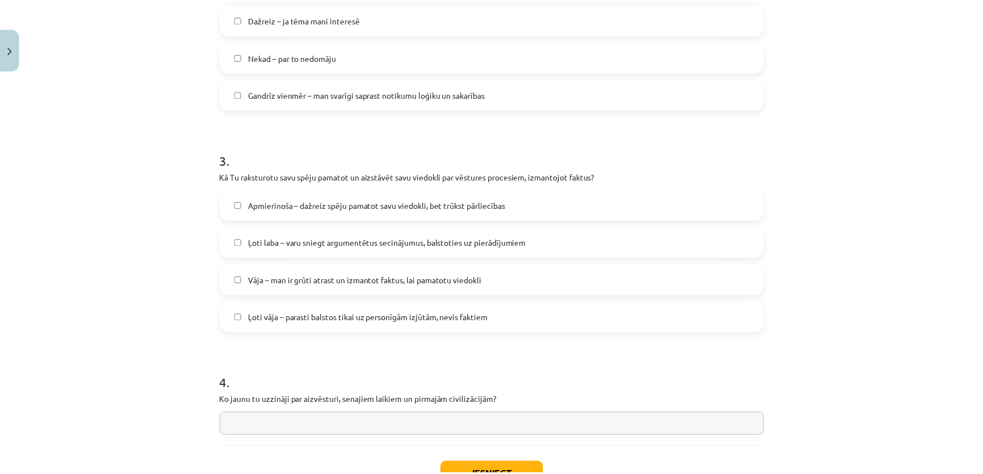
scroll to position [625, 0]
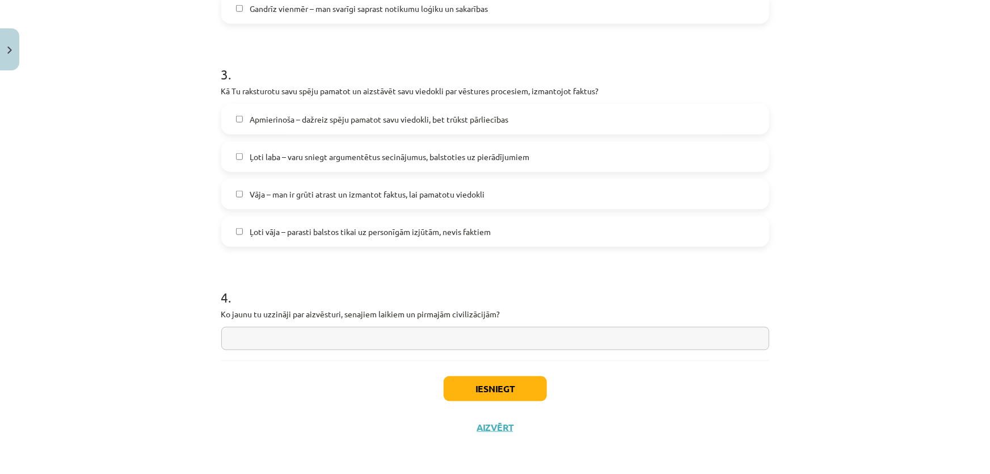
click at [393, 332] on input "text" at bounding box center [495, 338] width 548 height 23
type input "*"
click at [507, 396] on button "Iesniegt" at bounding box center [495, 388] width 103 height 25
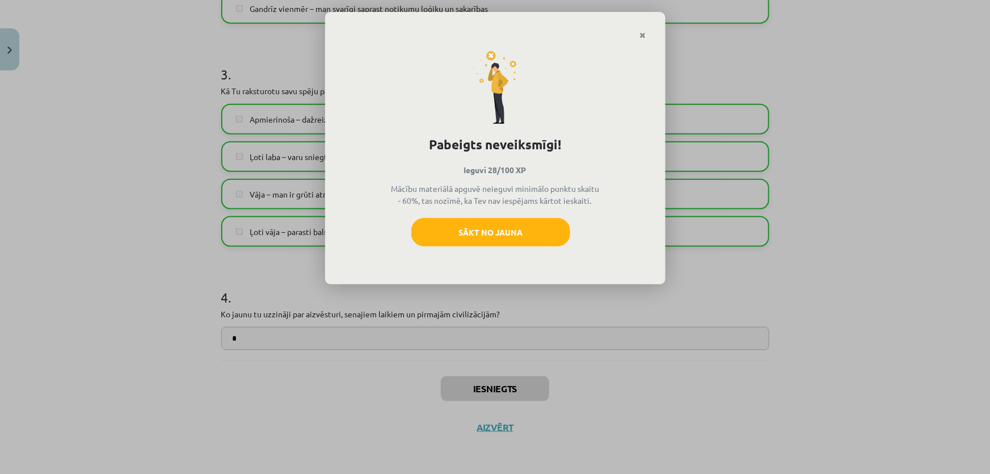
click at [642, 35] on icon "Close" at bounding box center [643, 36] width 6 height 8
